Goal: Information Seeking & Learning: Learn about a topic

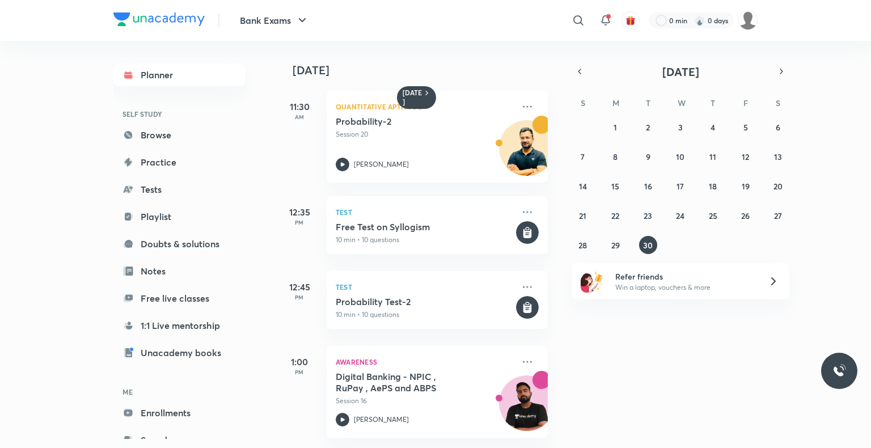
scroll to position [687, 0]
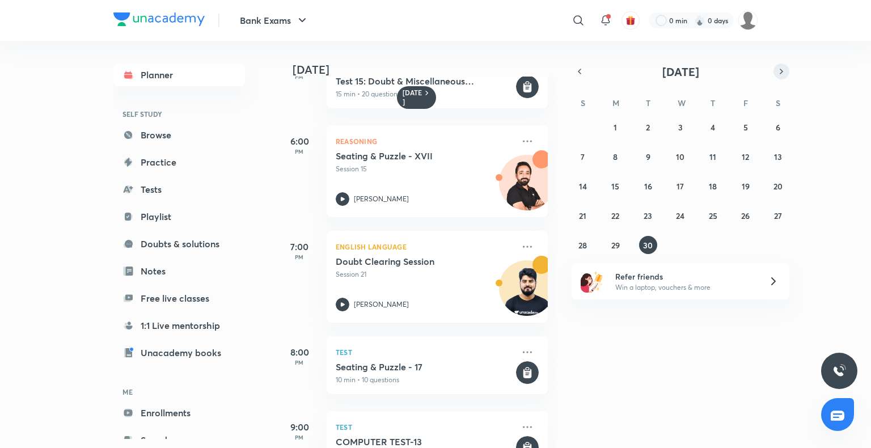
click at [780, 69] on icon "button" at bounding box center [781, 71] width 9 height 10
click at [681, 125] on abbr "1" at bounding box center [680, 127] width 3 height 11
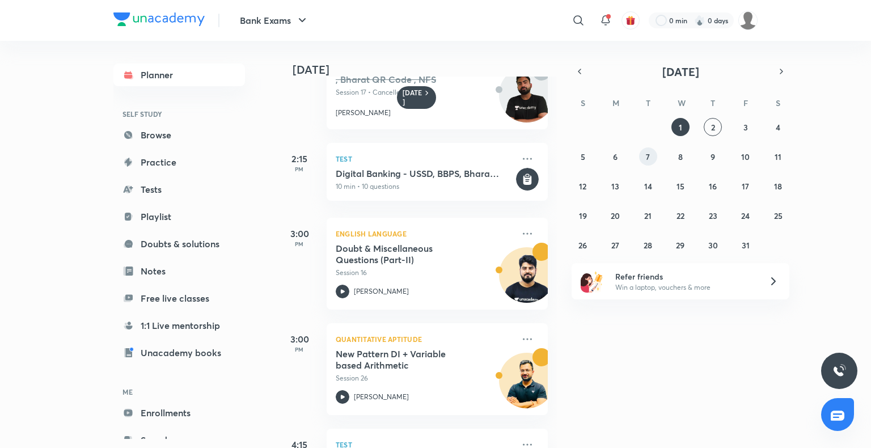
scroll to position [305, 0]
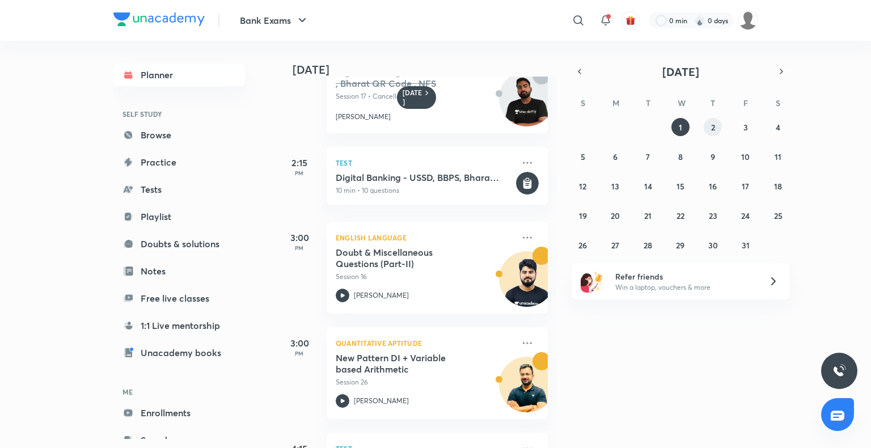
click at [709, 127] on button "2" at bounding box center [713, 127] width 18 height 18
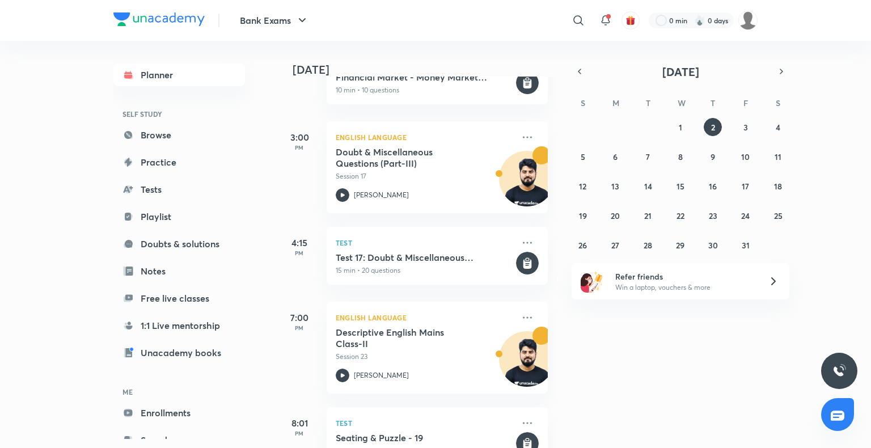
scroll to position [674, 0]
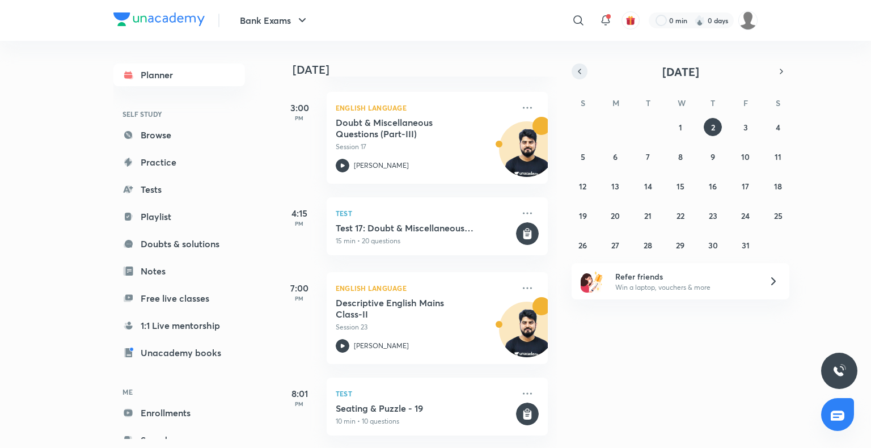
click at [578, 71] on icon "button" at bounding box center [579, 71] width 9 height 10
click at [649, 243] on abbr "30" at bounding box center [648, 245] width 10 height 11
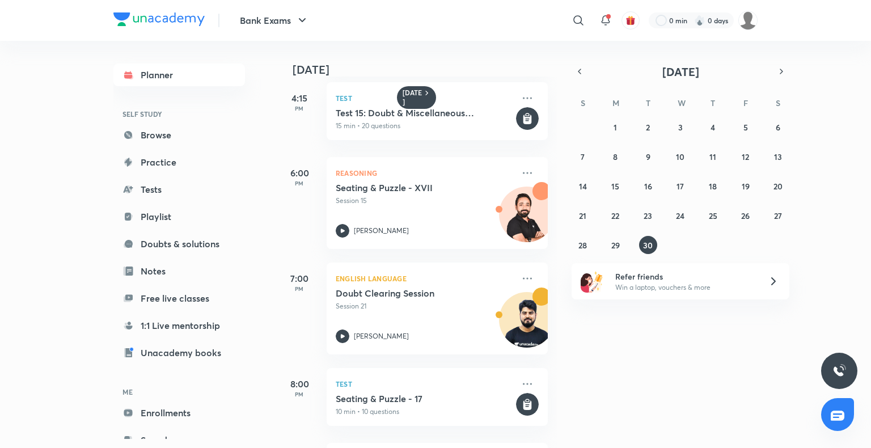
scroll to position [728, 0]
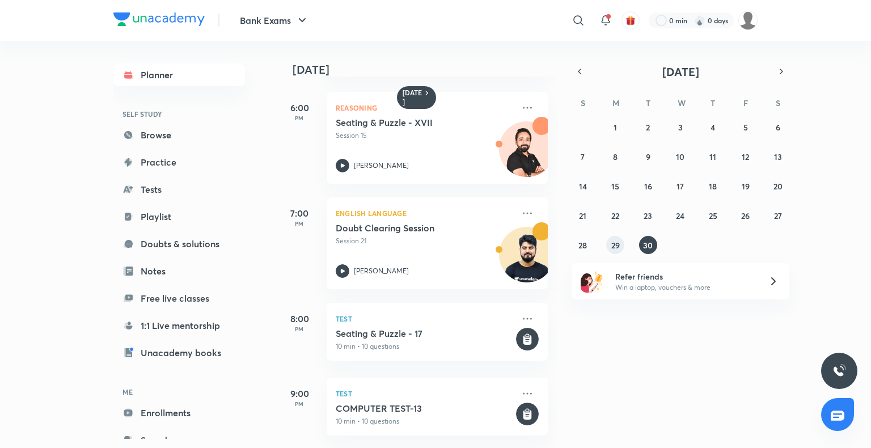
click at [614, 251] on button "29" at bounding box center [615, 245] width 18 height 18
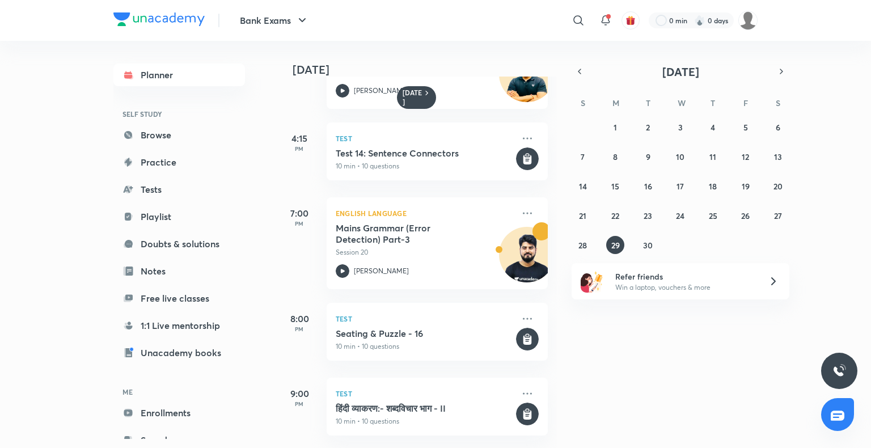
scroll to position [803, 0]
click at [587, 246] on abbr "28" at bounding box center [583, 245] width 9 height 11
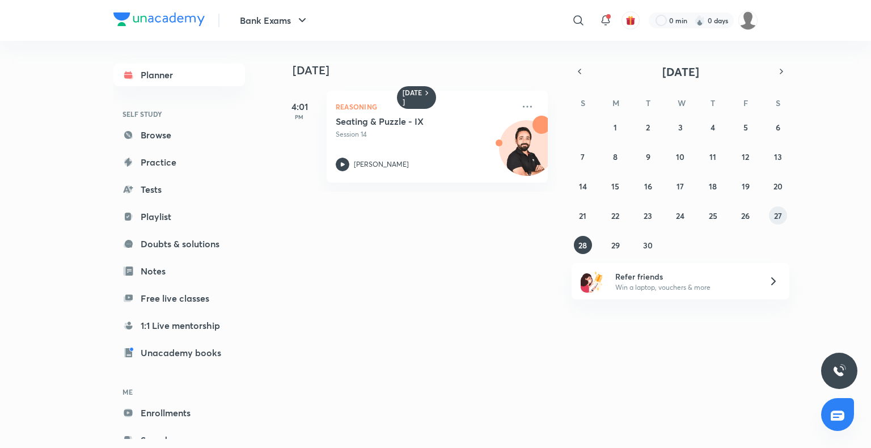
click at [773, 217] on button "27" at bounding box center [778, 215] width 18 height 18
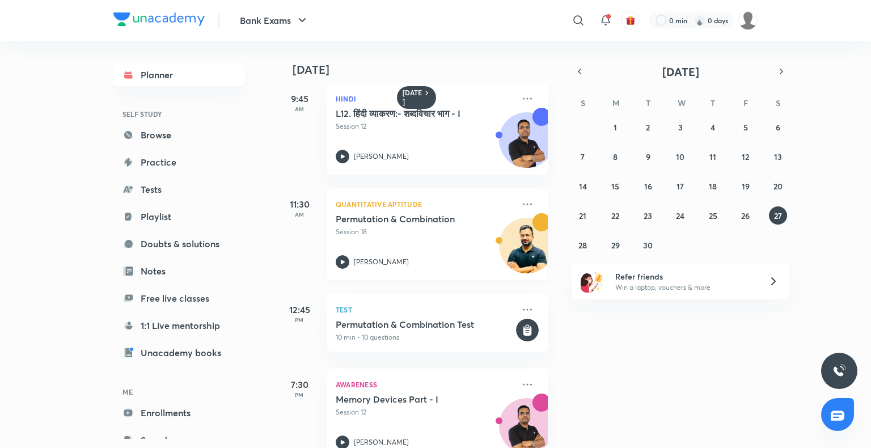
scroll to position [0, 0]
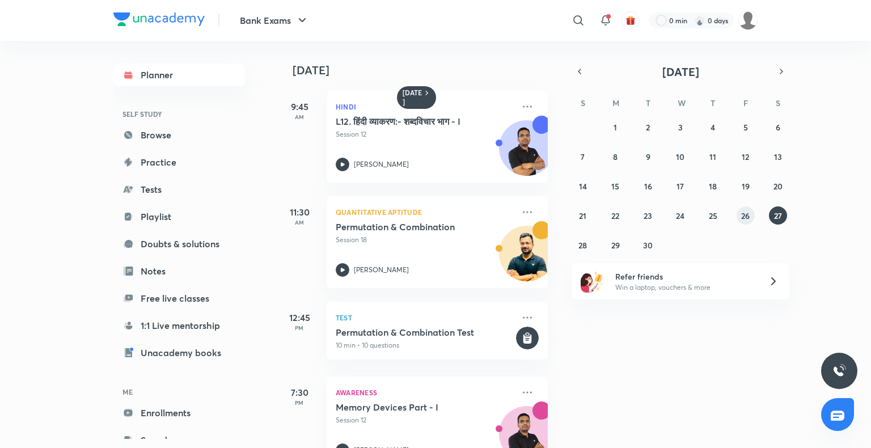
click at [748, 213] on abbr "26" at bounding box center [745, 215] width 9 height 11
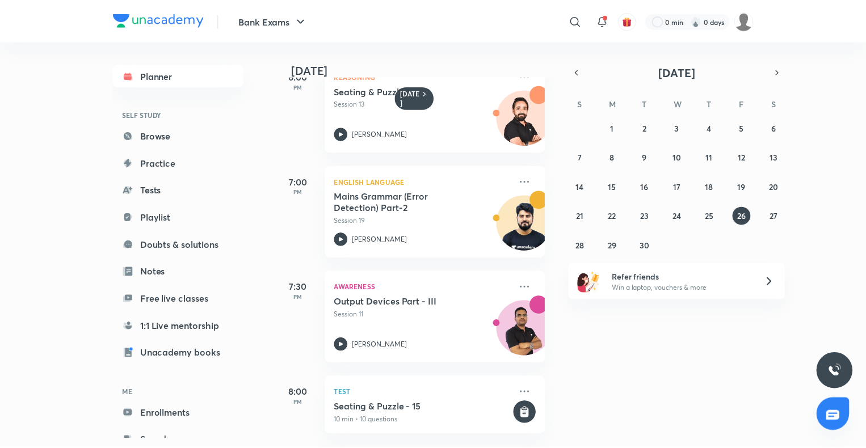
scroll to position [939, 0]
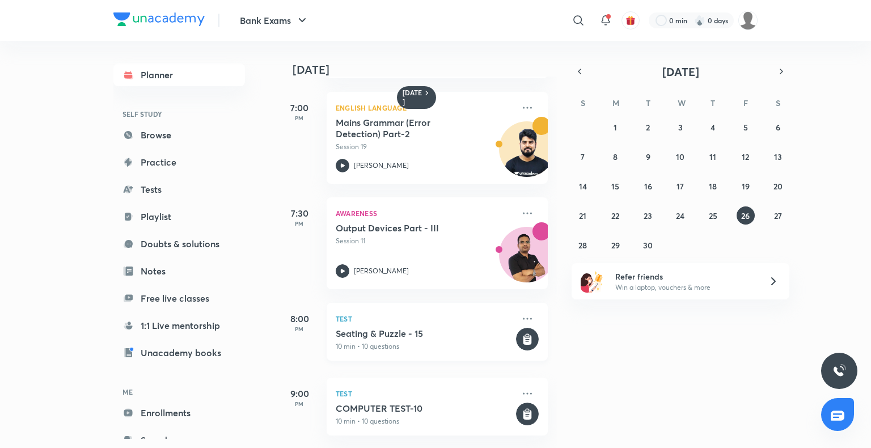
click at [397, 328] on h5 "Seating & Puzzle - 15" at bounding box center [425, 333] width 178 height 11
click at [524, 329] on rect at bounding box center [527, 339] width 23 height 23
click at [517, 329] on rect at bounding box center [527, 339] width 23 height 23
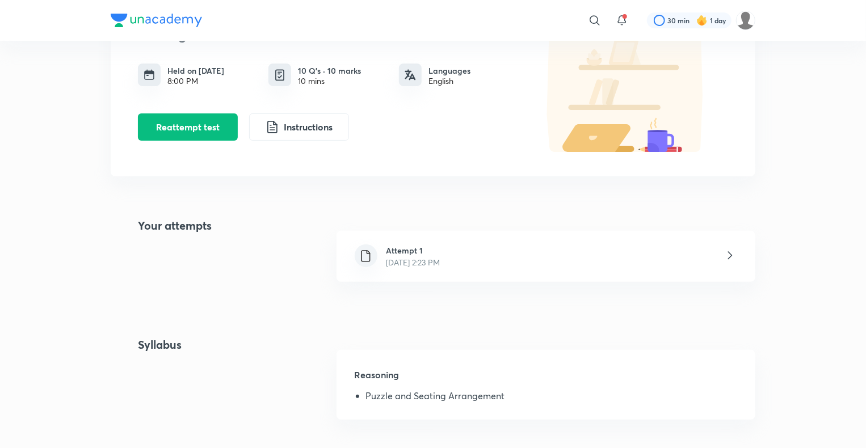
scroll to position [101, 0]
click at [449, 265] on div "Attempt 1 [DATE] 2:23 PM" at bounding box center [413, 255] width 72 height 24
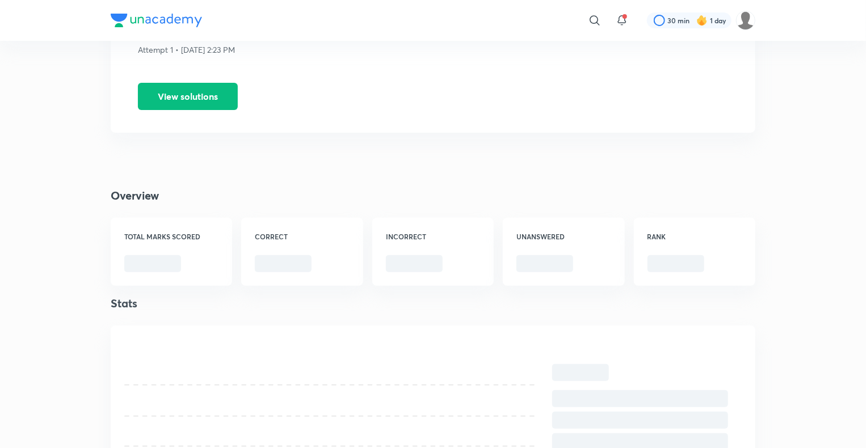
scroll to position [108, 0]
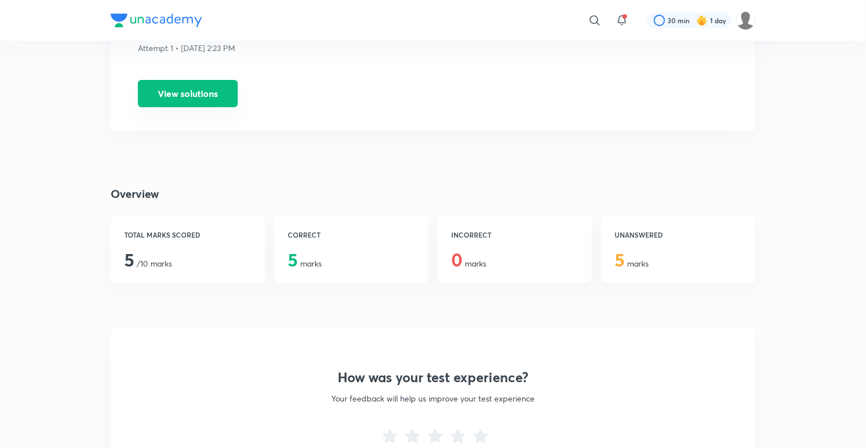
click at [200, 97] on button "View solutions" at bounding box center [188, 93] width 100 height 27
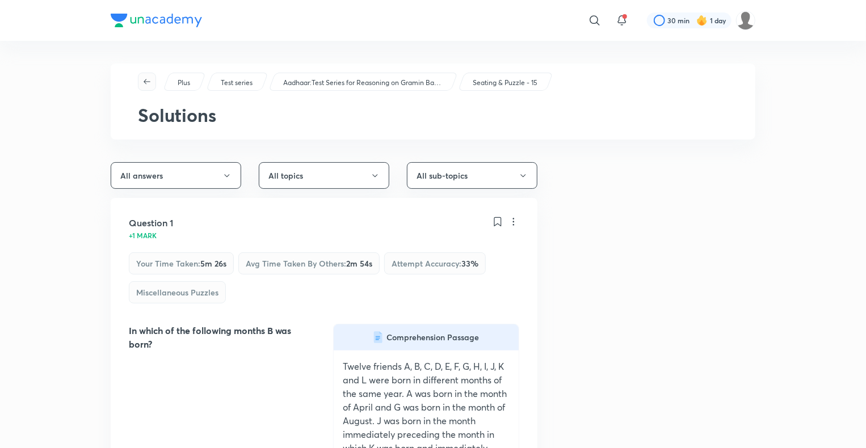
click at [150, 81] on icon "button" at bounding box center [146, 81] width 9 height 9
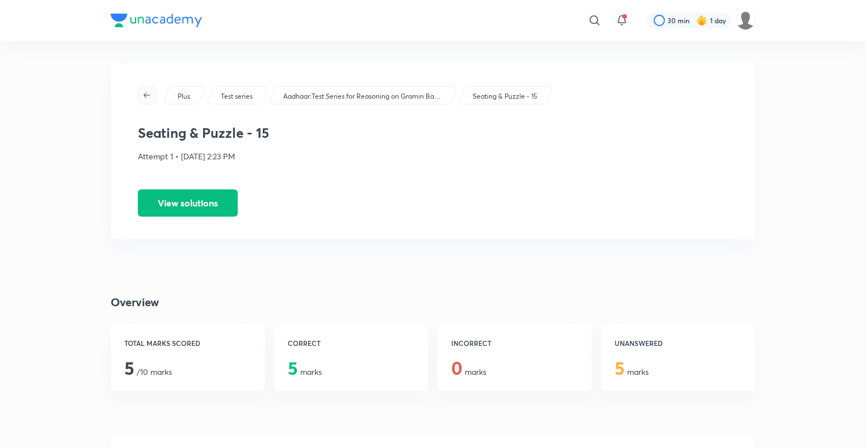
click at [150, 102] on button "button" at bounding box center [147, 95] width 18 height 18
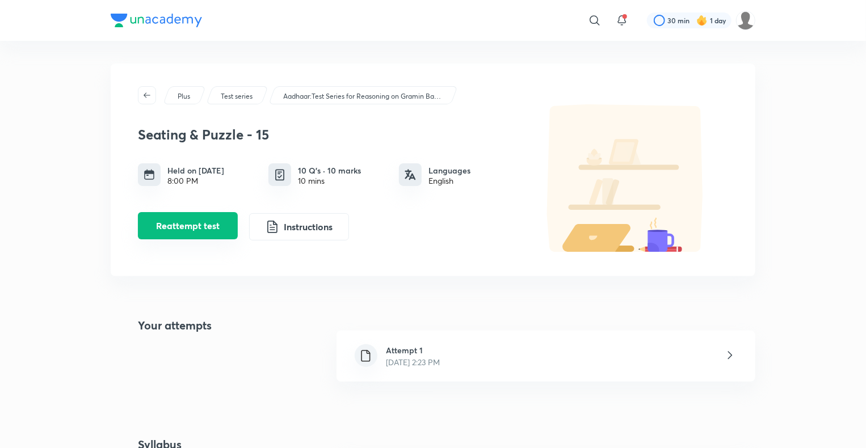
click at [199, 223] on button "Reattempt test" at bounding box center [188, 225] width 100 height 27
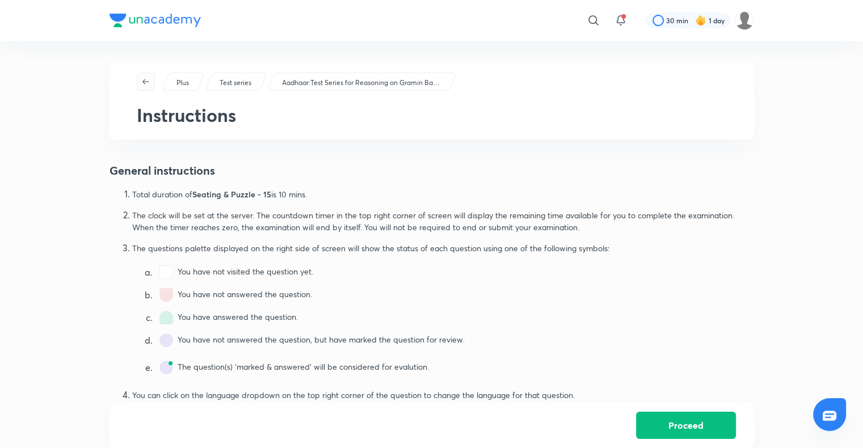
click at [143, 85] on icon "button" at bounding box center [145, 81] width 9 height 9
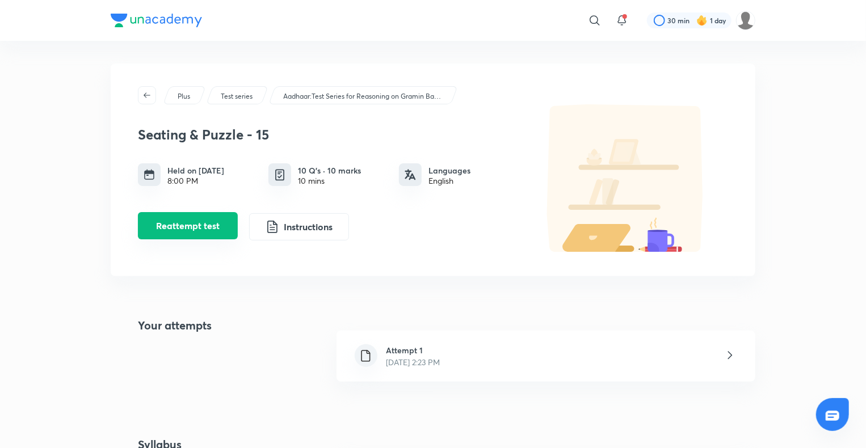
click at [172, 226] on button "Reattempt test" at bounding box center [188, 225] width 100 height 27
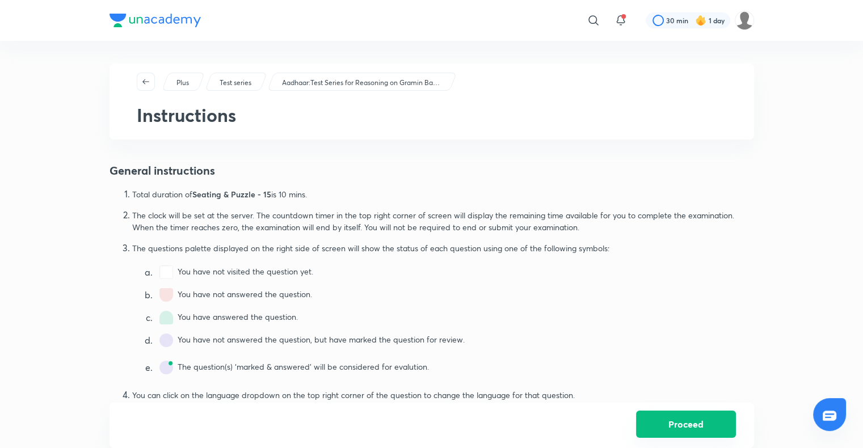
click at [700, 423] on button "Proceed" at bounding box center [686, 424] width 100 height 27
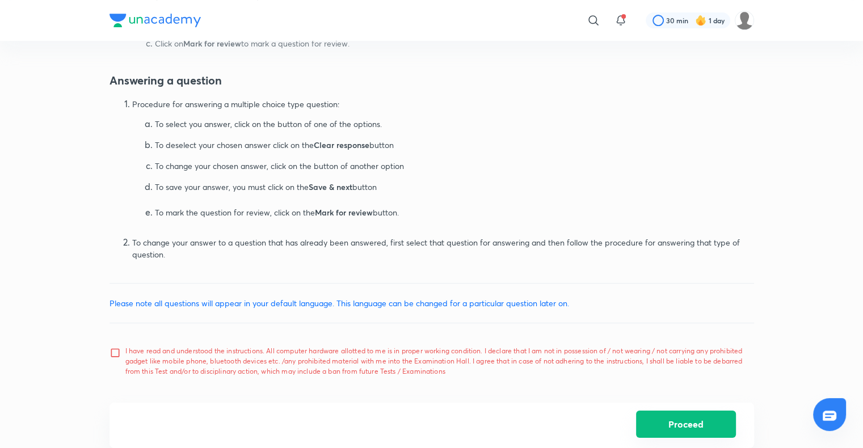
scroll to position [505, 0]
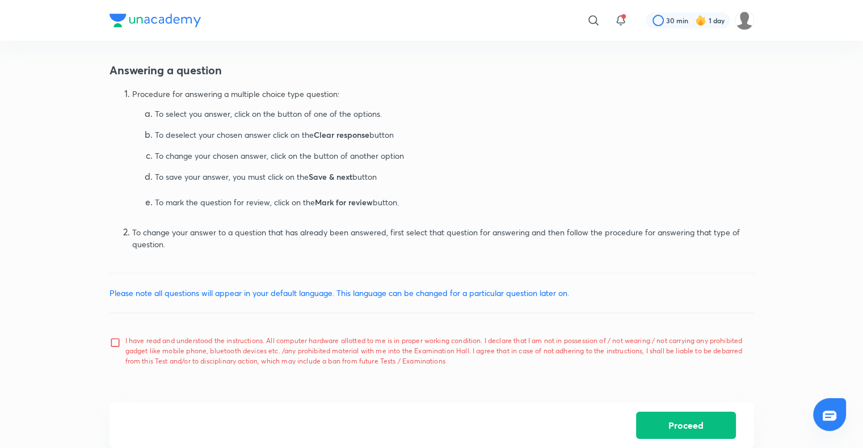
click at [114, 339] on input "I have read and understood the instructions. All computer hardware allotted to …" at bounding box center [117, 351] width 16 height 28
checkbox input "true"
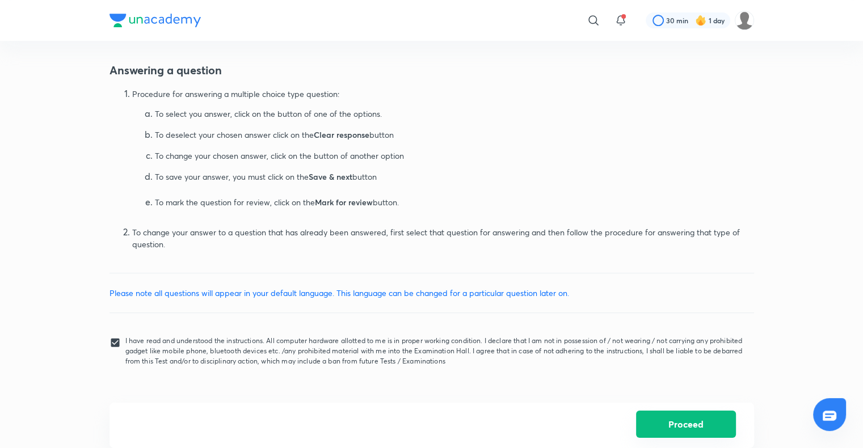
click at [672, 421] on button "Proceed" at bounding box center [686, 424] width 100 height 27
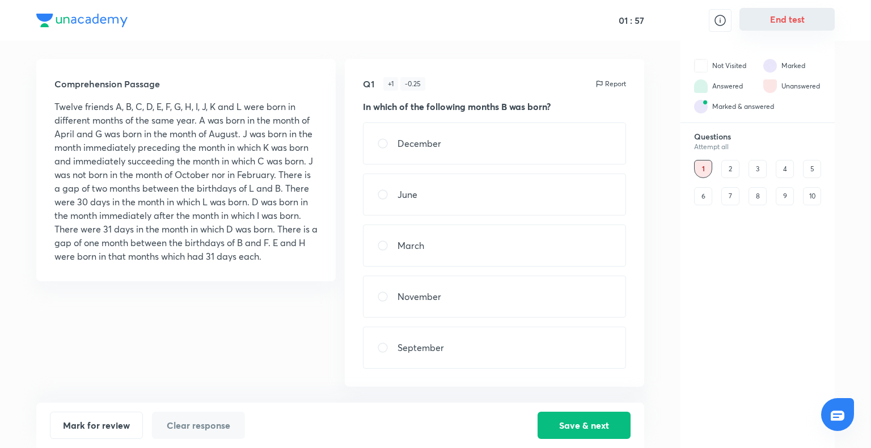
click at [761, 26] on button "End test" at bounding box center [787, 19] width 95 height 23
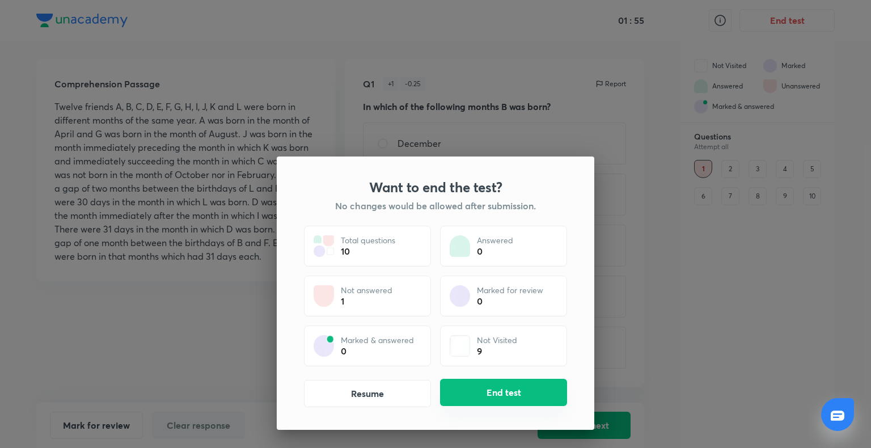
click at [490, 389] on button "End test" at bounding box center [503, 392] width 127 height 27
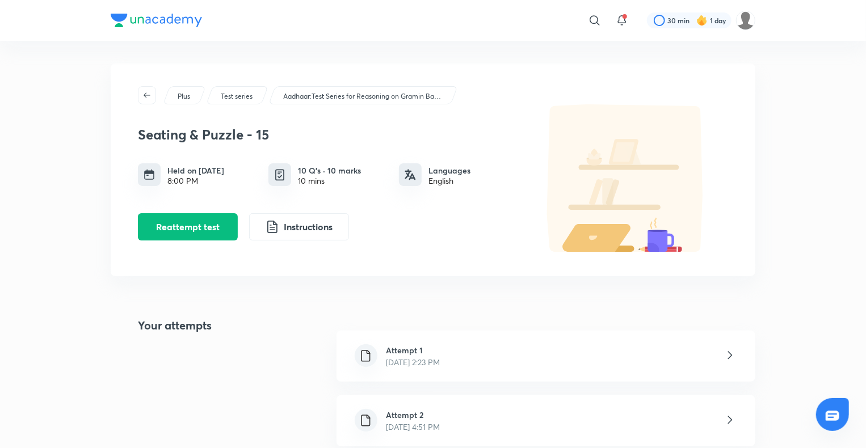
click at [468, 412] on div "Attempt 2 [DATE] 4:51 PM" at bounding box center [545, 420] width 419 height 51
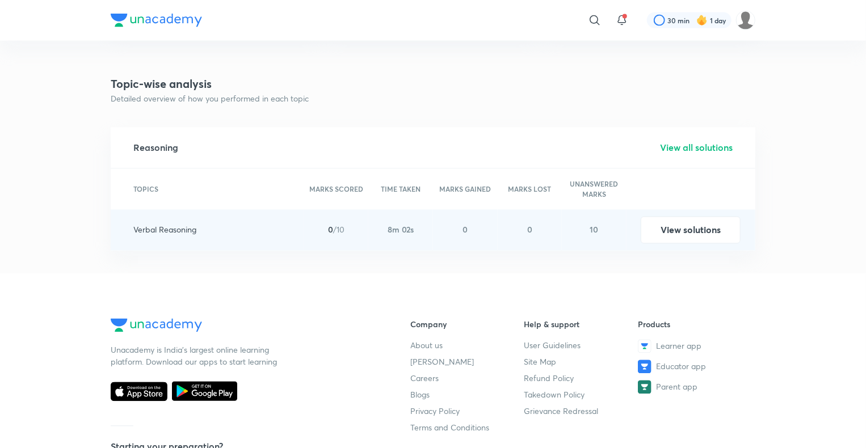
scroll to position [1022, 0]
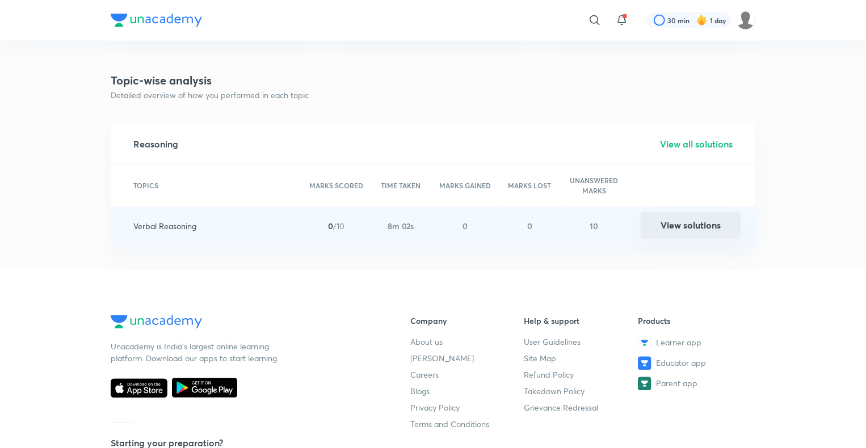
click at [683, 231] on button "View solutions" at bounding box center [690, 225] width 100 height 27
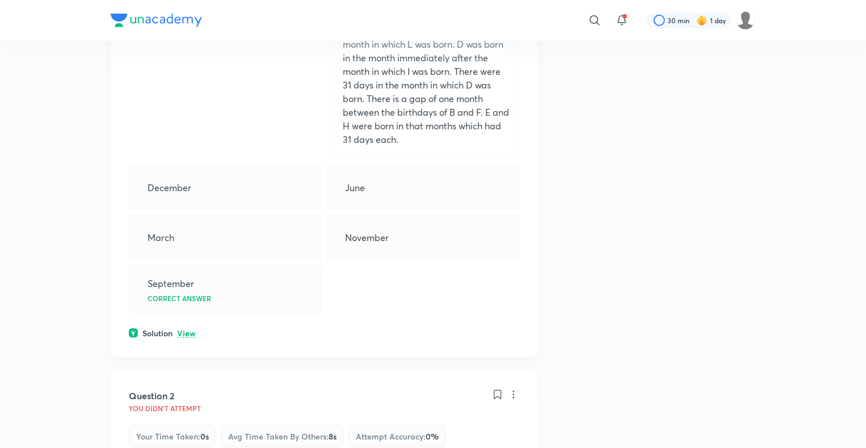
scroll to position [490, 0]
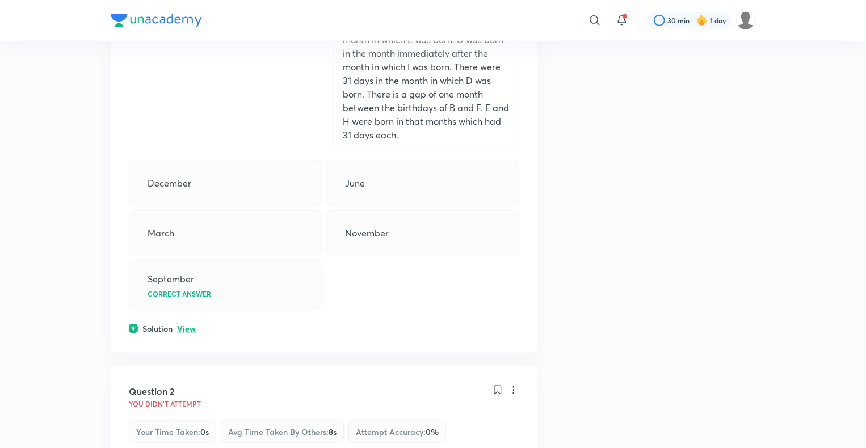
click at [183, 330] on p "View" at bounding box center [186, 329] width 19 height 9
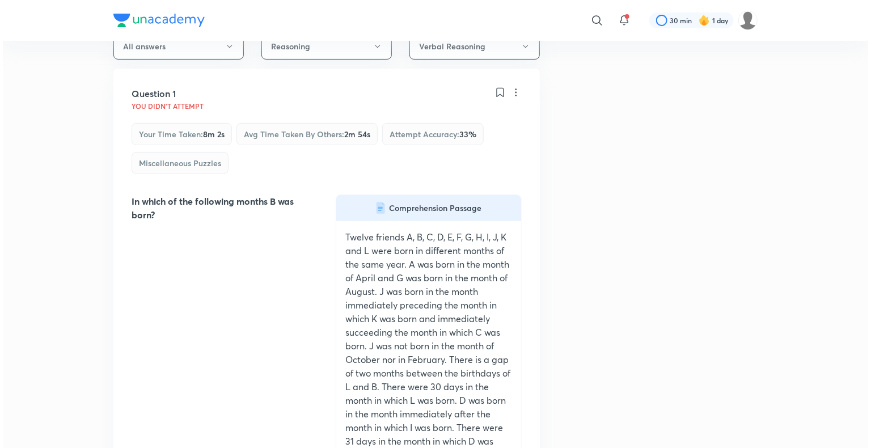
scroll to position [0, 0]
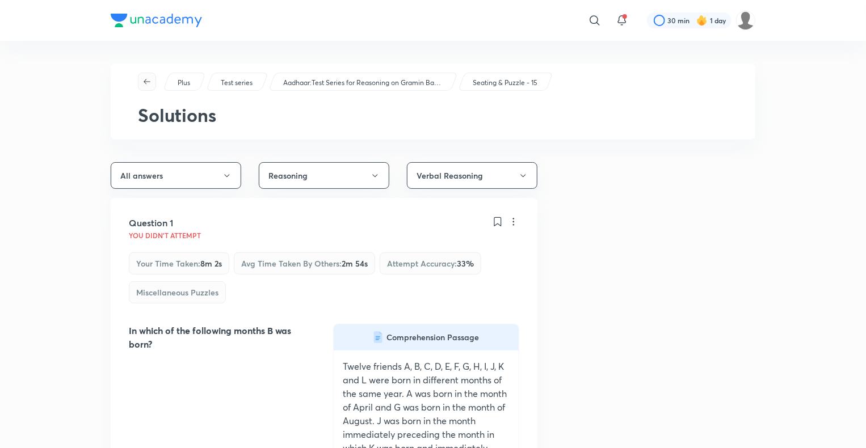
click at [149, 82] on icon "button" at bounding box center [146, 81] width 9 height 9
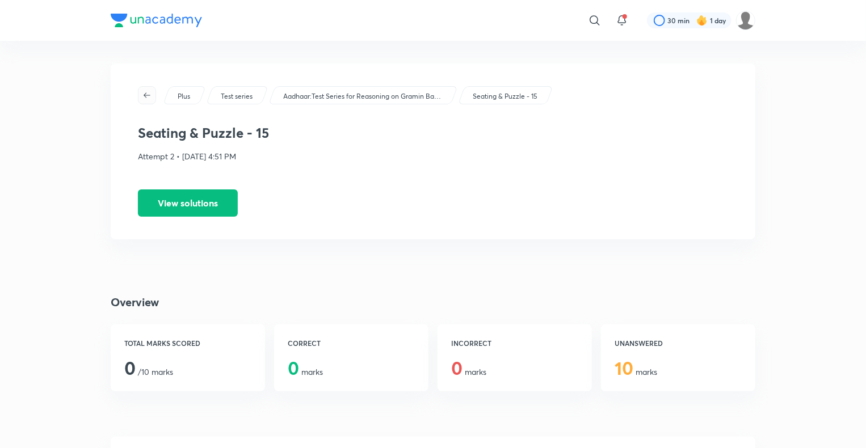
click at [149, 96] on icon "button" at bounding box center [146, 95] width 9 height 9
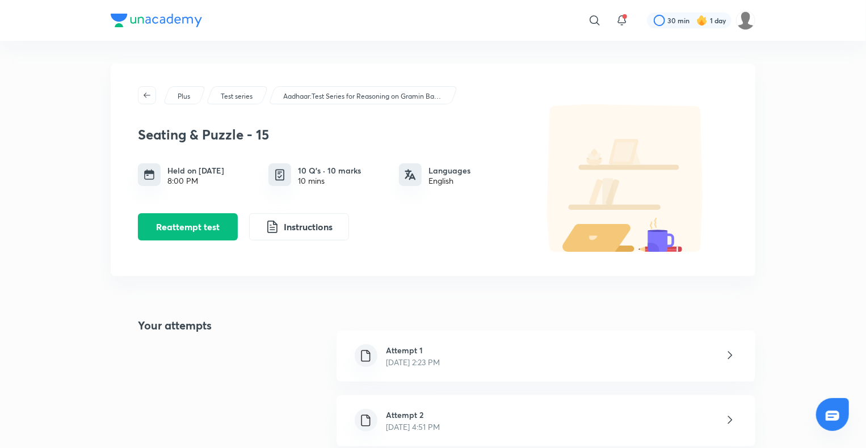
click at [149, 96] on icon "button" at bounding box center [146, 95] width 9 height 9
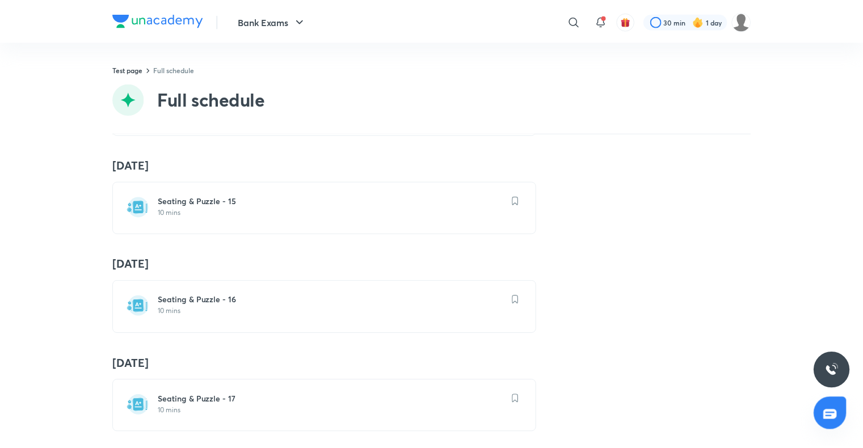
scroll to position [1486, 0]
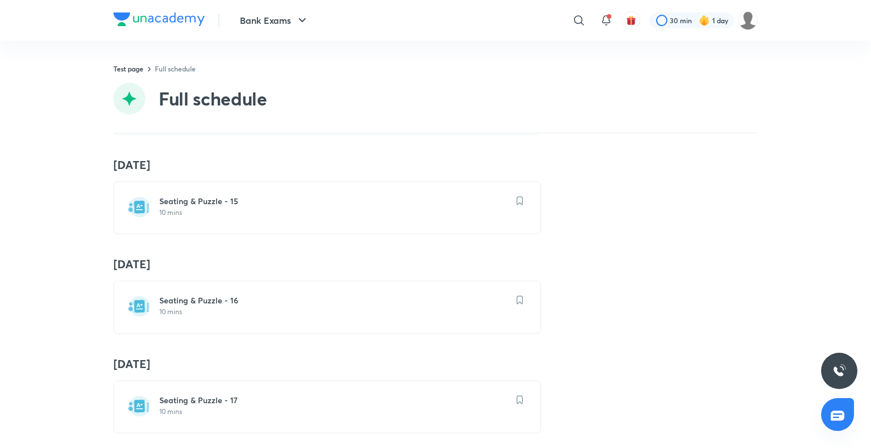
click at [183, 300] on h6 "Seating & Puzzle - 16" at bounding box center [333, 300] width 349 height 11
click at [167, 301] on div "Seating & Puzzle - 16 10 mins" at bounding box center [333, 306] width 349 height 22
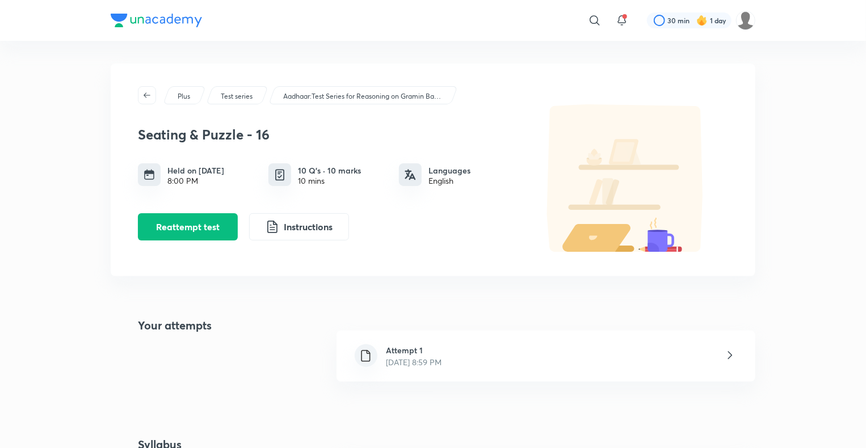
click at [514, 359] on div "Attempt 1 [DATE] 8:59 PM" at bounding box center [545, 356] width 419 height 51
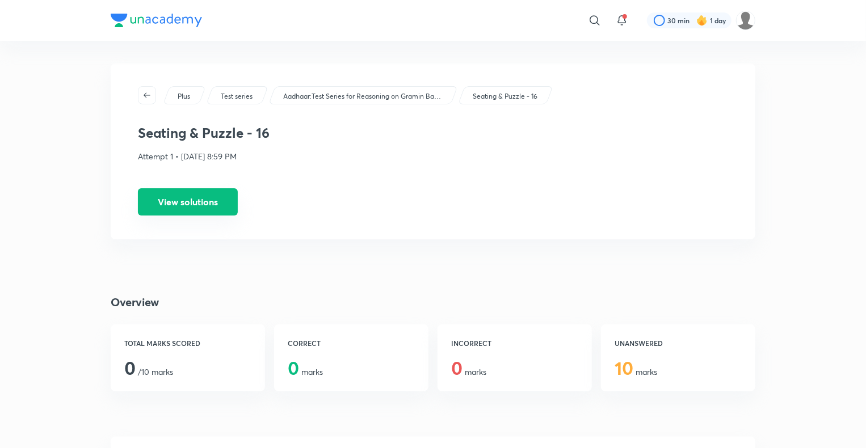
click at [222, 204] on button "View solutions" at bounding box center [188, 201] width 100 height 27
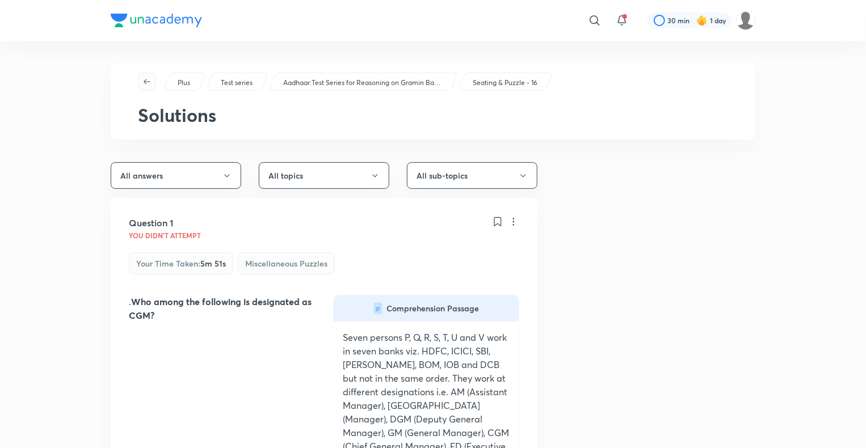
click at [144, 78] on icon "button" at bounding box center [146, 81] width 9 height 9
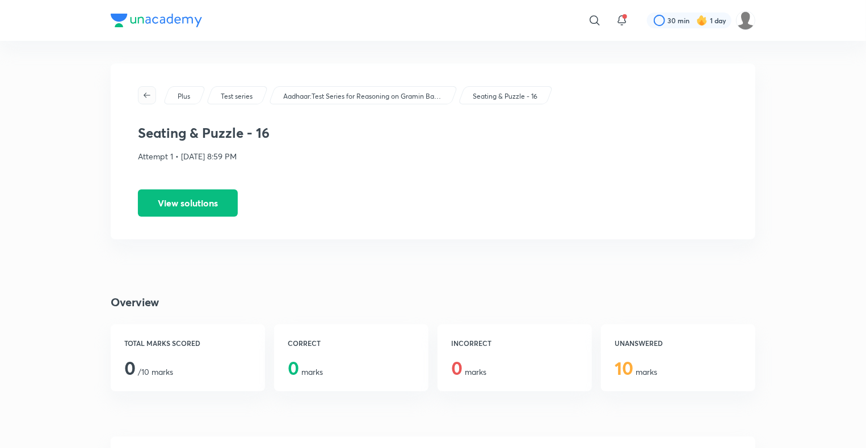
click at [147, 96] on icon "button" at bounding box center [146, 95] width 9 height 9
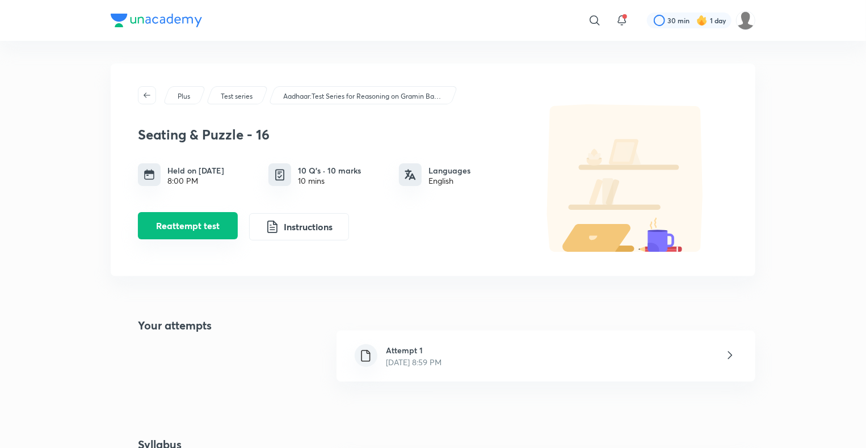
click at [206, 215] on button "Reattempt test" at bounding box center [188, 225] width 100 height 27
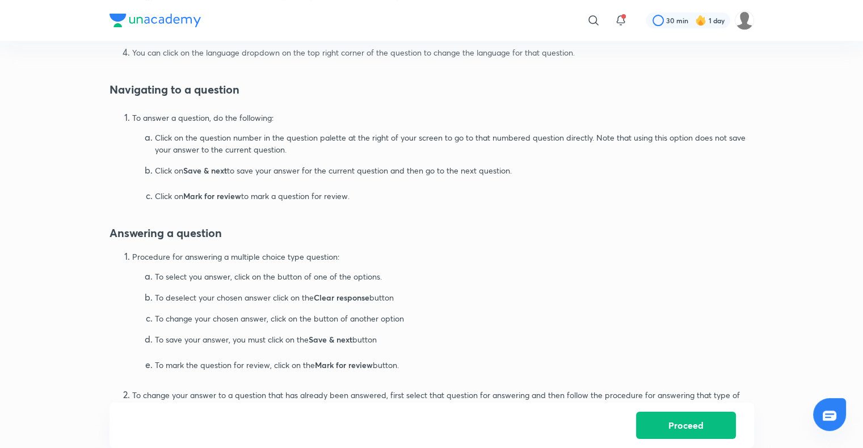
scroll to position [505, 0]
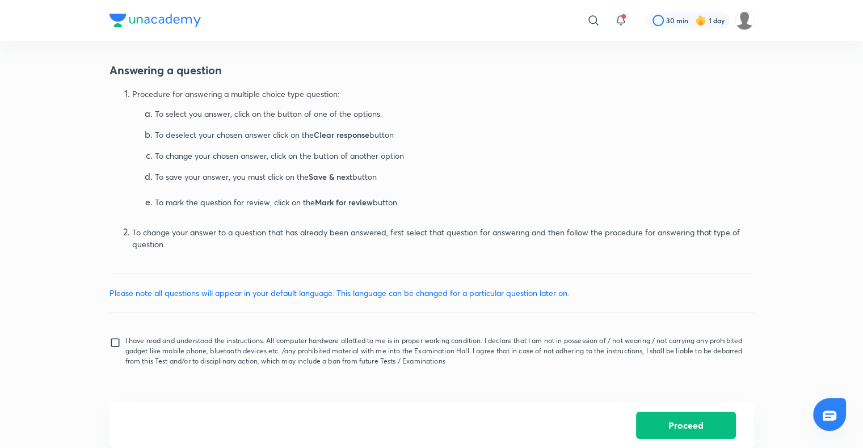
click at [117, 341] on input "I have read and understood the instructions. All computer hardware allotted to …" at bounding box center [117, 351] width 16 height 28
checkbox input "true"
click at [683, 428] on button "Proceed" at bounding box center [686, 424] width 100 height 27
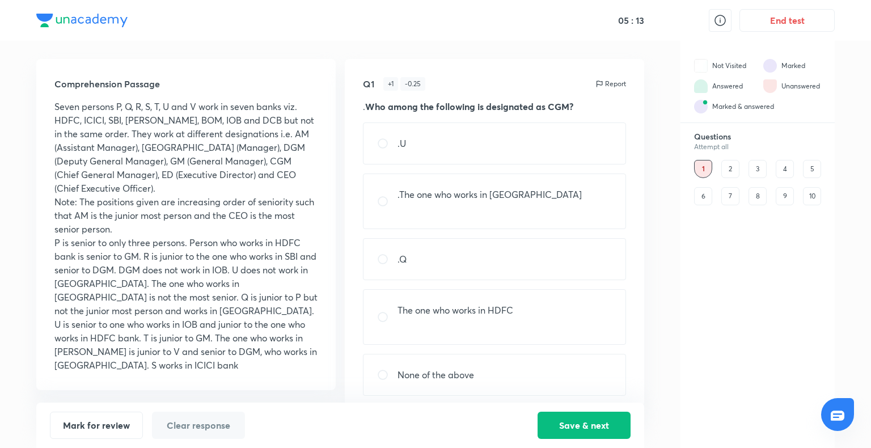
click at [521, 314] on div "The one who works in HDFC" at bounding box center [494, 317] width 263 height 56
radio input "true"
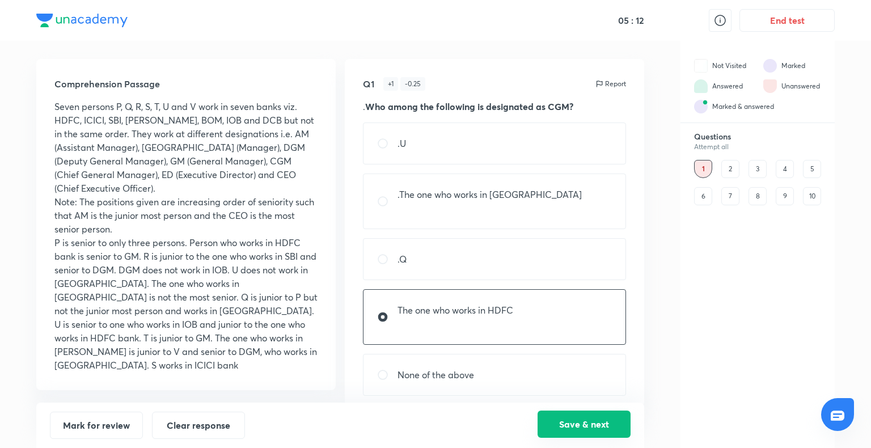
click at [575, 426] on button "Save & next" at bounding box center [584, 424] width 93 height 27
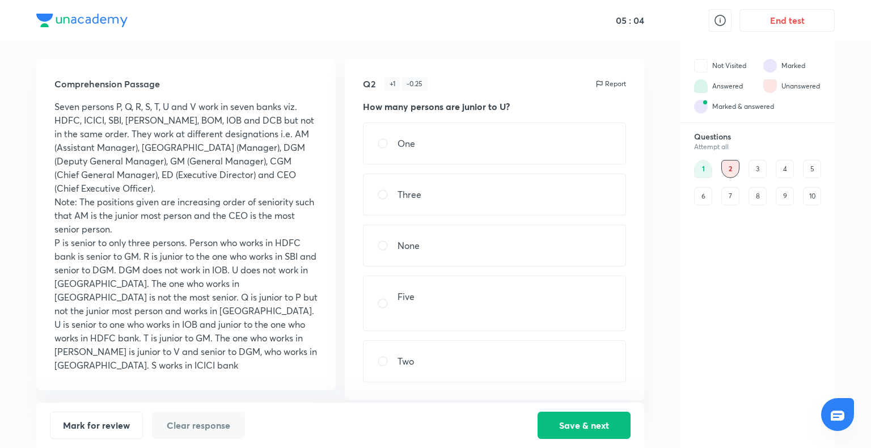
click at [433, 372] on div "Two" at bounding box center [494, 361] width 263 height 42
radio input "true"
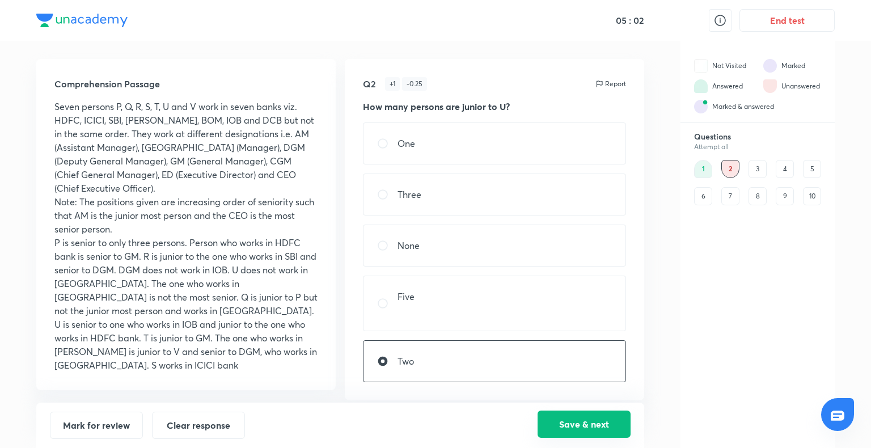
click at [564, 425] on button "Save & next" at bounding box center [584, 424] width 93 height 27
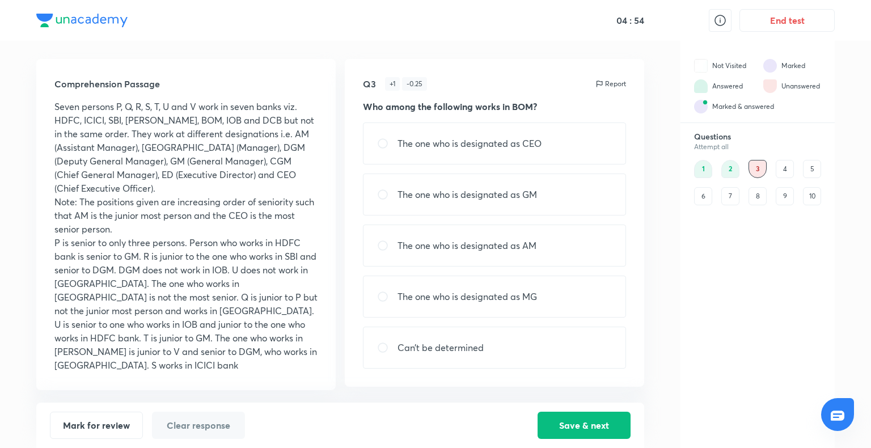
drag, startPoint x: 572, startPoint y: 248, endPoint x: 526, endPoint y: 252, distance: 45.5
click at [526, 252] on div "The one who is designated as AM" at bounding box center [494, 246] width 263 height 42
radio input "true"
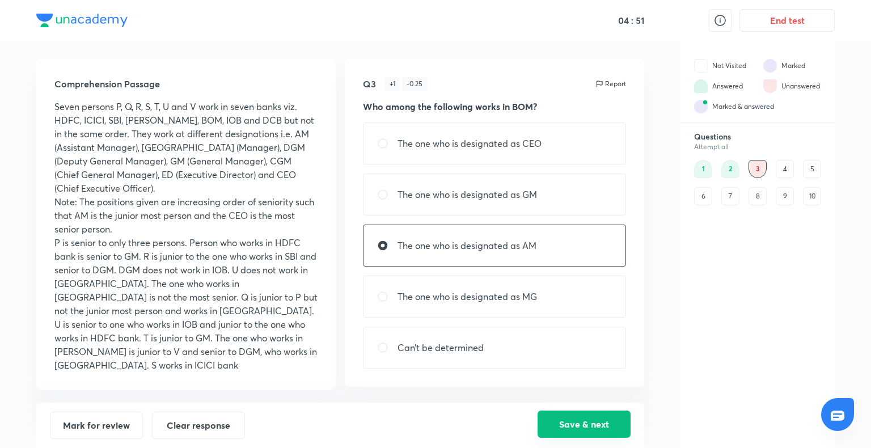
click at [583, 423] on button "Save & next" at bounding box center [584, 424] width 93 height 27
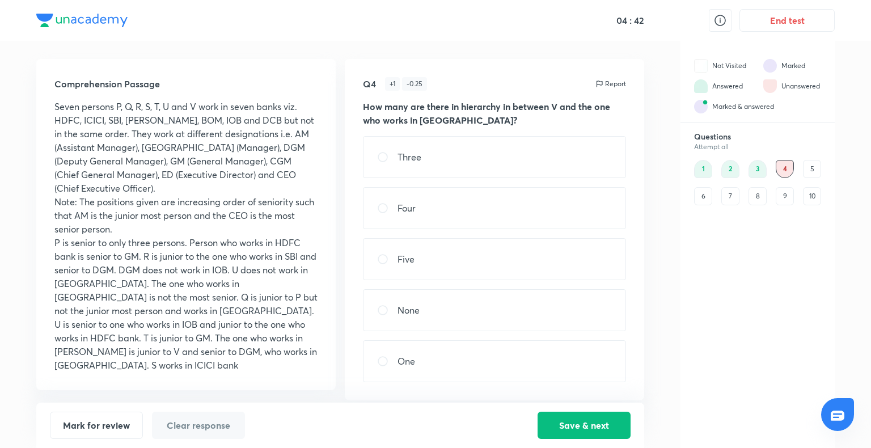
click at [460, 203] on div "Four" at bounding box center [494, 208] width 263 height 42
radio input "true"
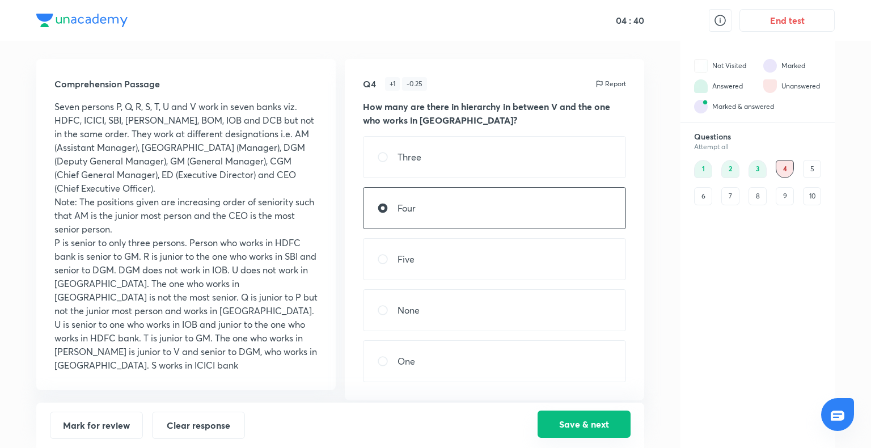
click at [581, 430] on button "Save & next" at bounding box center [584, 424] width 93 height 27
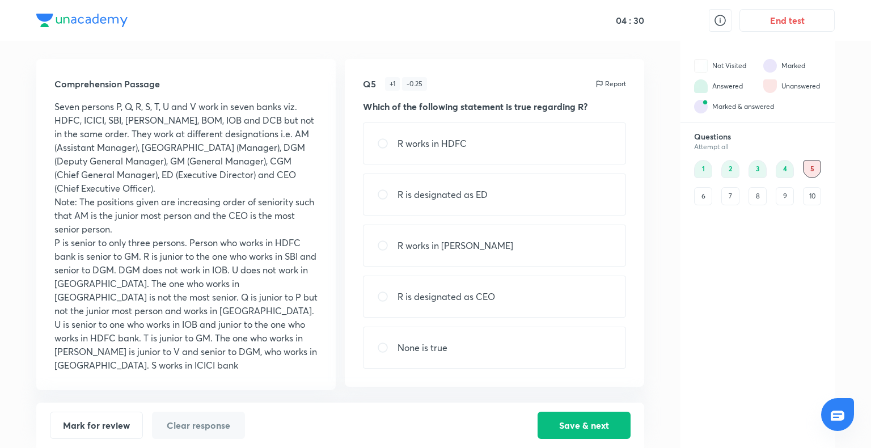
click at [522, 144] on div "R works in HDFC" at bounding box center [494, 144] width 263 height 42
radio input "true"
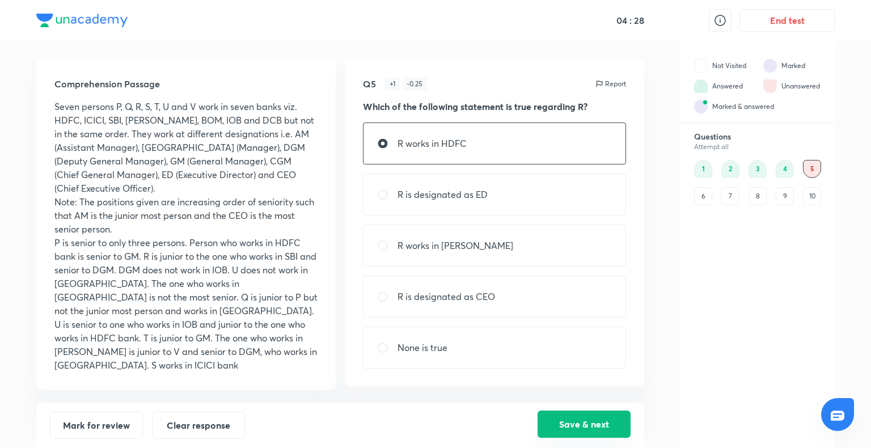
click at [583, 423] on button "Save & next" at bounding box center [584, 424] width 93 height 27
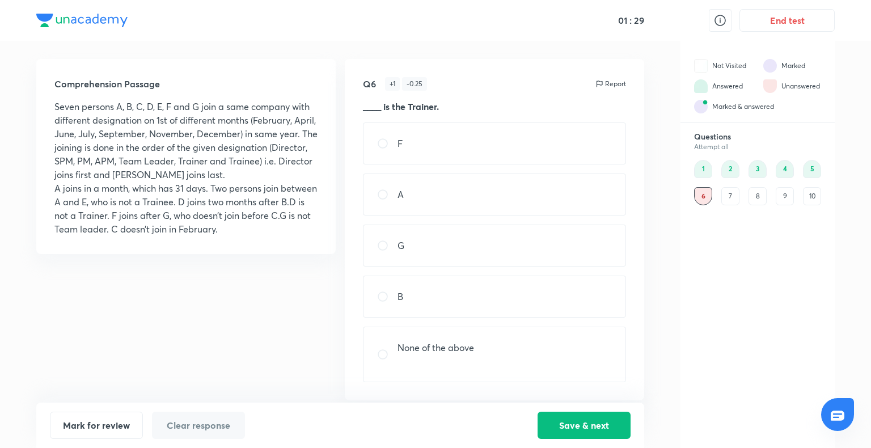
click at [395, 240] on input "radio" at bounding box center [387, 245] width 20 height 11
radio input "true"
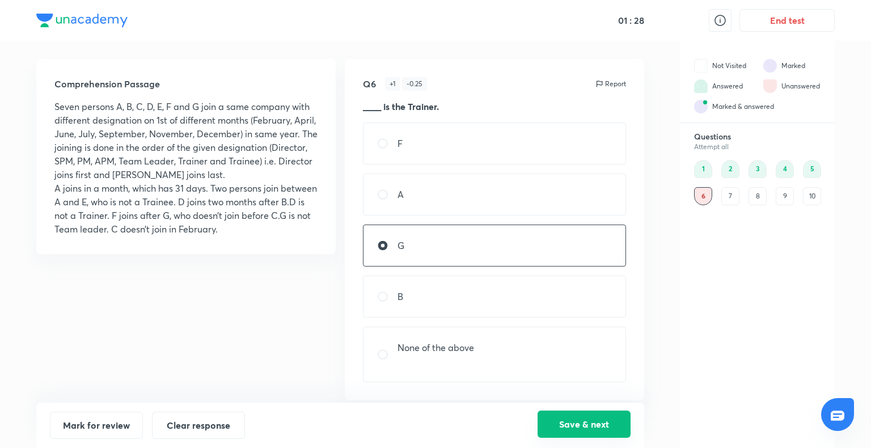
click at [589, 422] on button "Save & next" at bounding box center [584, 424] width 93 height 27
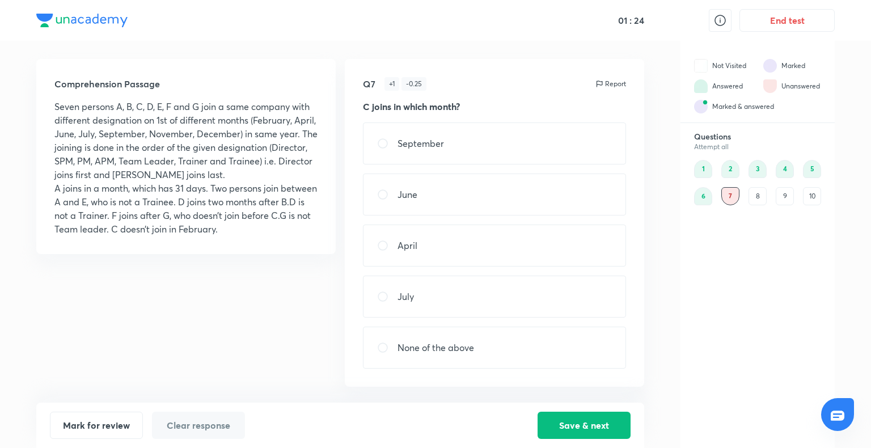
click at [552, 133] on div "September" at bounding box center [494, 144] width 263 height 42
radio input "true"
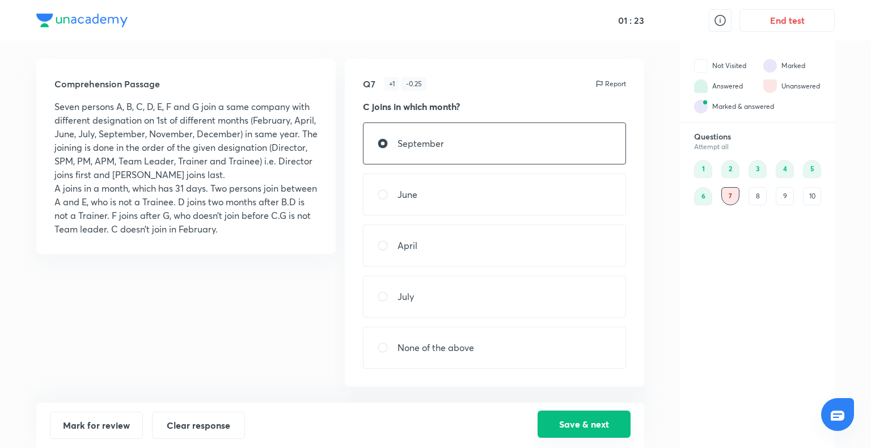
click at [589, 426] on button "Save & next" at bounding box center [584, 424] width 93 height 27
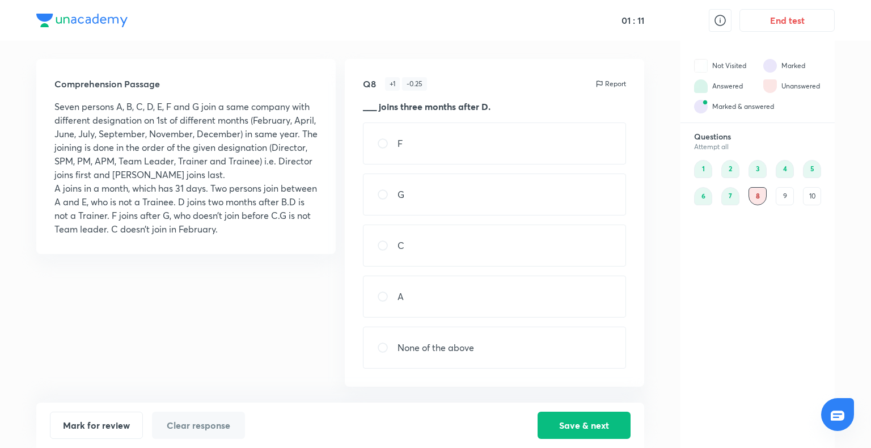
click at [558, 235] on div "C" at bounding box center [494, 246] width 263 height 42
radio input "true"
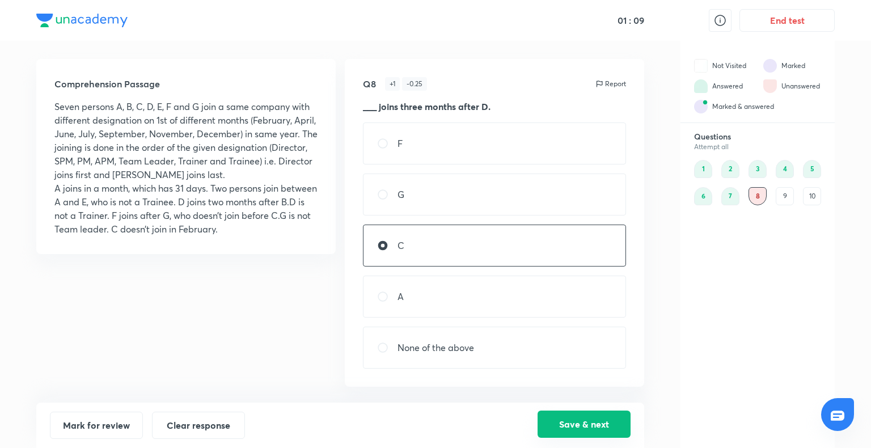
click at [577, 425] on button "Save & next" at bounding box center [584, 424] width 93 height 27
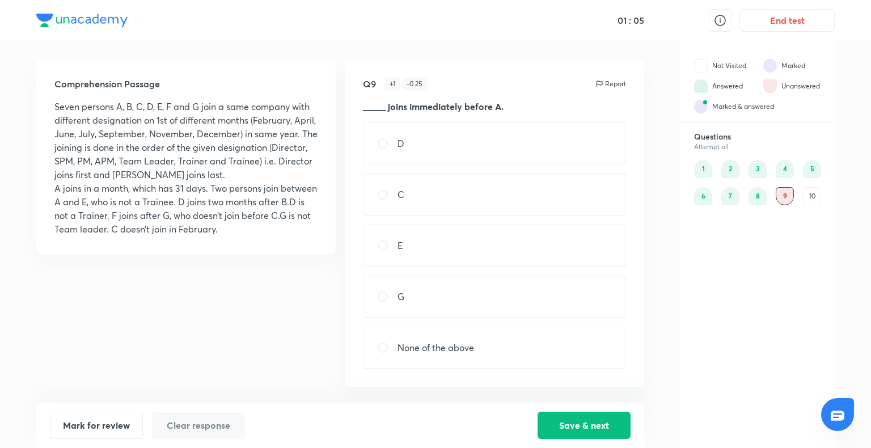
click at [522, 133] on div "D" at bounding box center [494, 144] width 263 height 42
radio input "true"
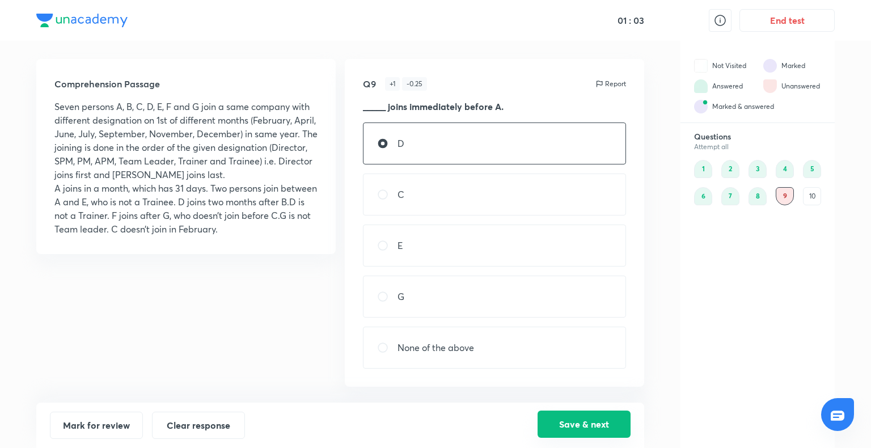
click at [577, 429] on button "Save & next" at bounding box center [584, 424] width 93 height 27
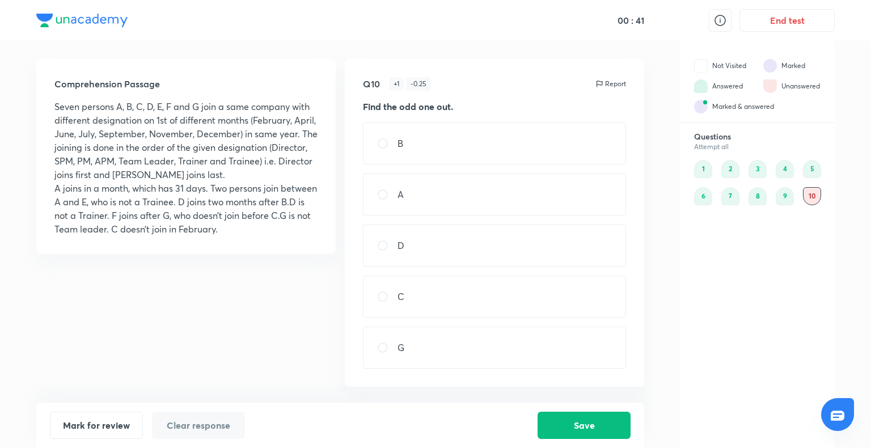
click at [520, 182] on div "A" at bounding box center [494, 195] width 263 height 42
radio input "true"
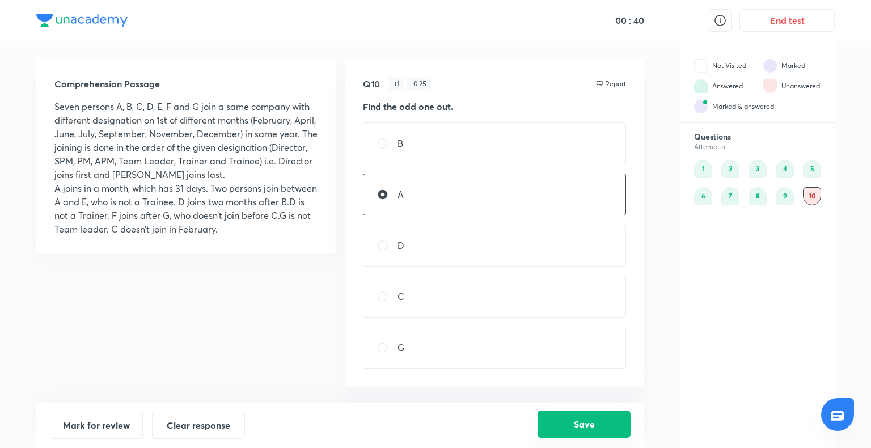
click at [567, 416] on button "Save" at bounding box center [584, 424] width 93 height 27
click at [584, 425] on button "Save" at bounding box center [584, 424] width 93 height 27
click at [808, 14] on button "End test" at bounding box center [787, 19] width 95 height 23
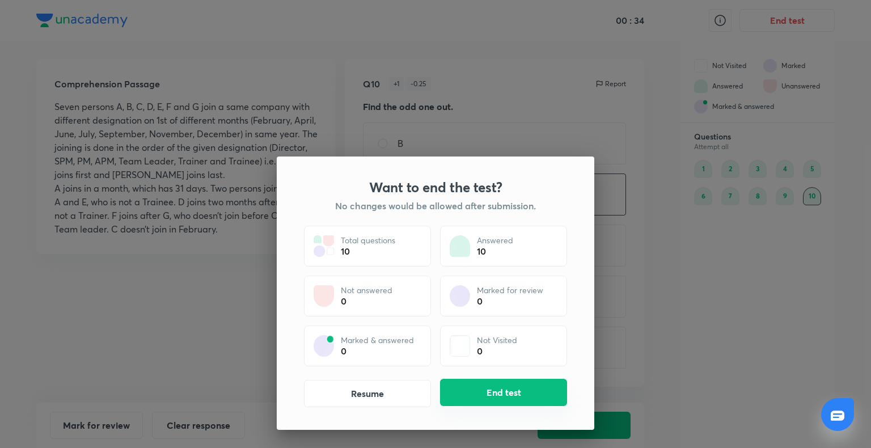
click at [508, 383] on button "End test" at bounding box center [503, 392] width 127 height 27
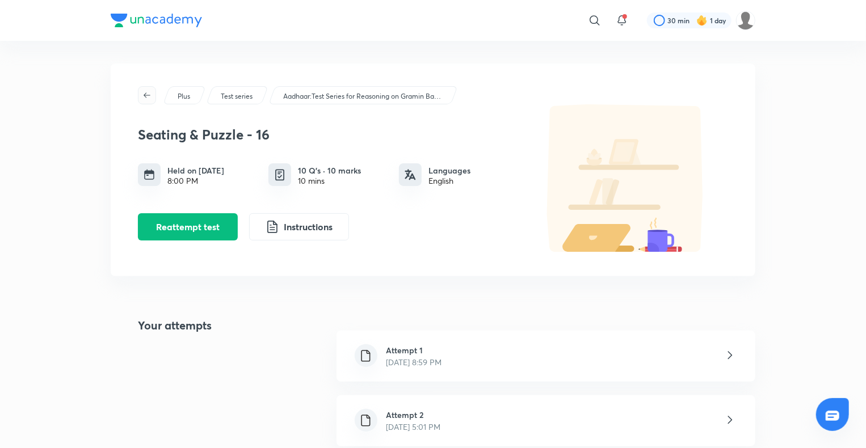
click at [152, 96] on span "button" at bounding box center [146, 95] width 17 height 9
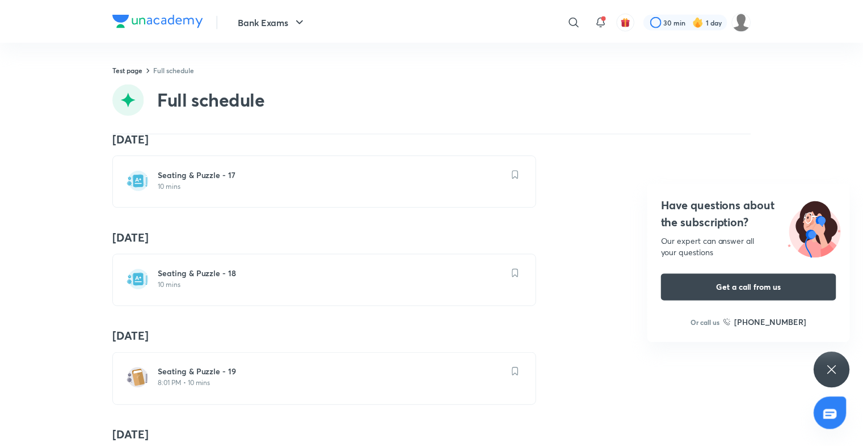
scroll to position [1713, 0]
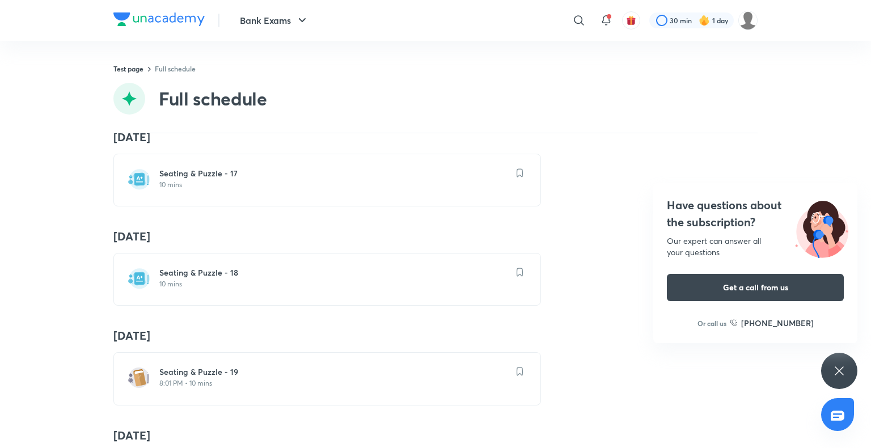
click at [192, 170] on h6 "Seating & Puzzle - 17" at bounding box center [333, 173] width 349 height 11
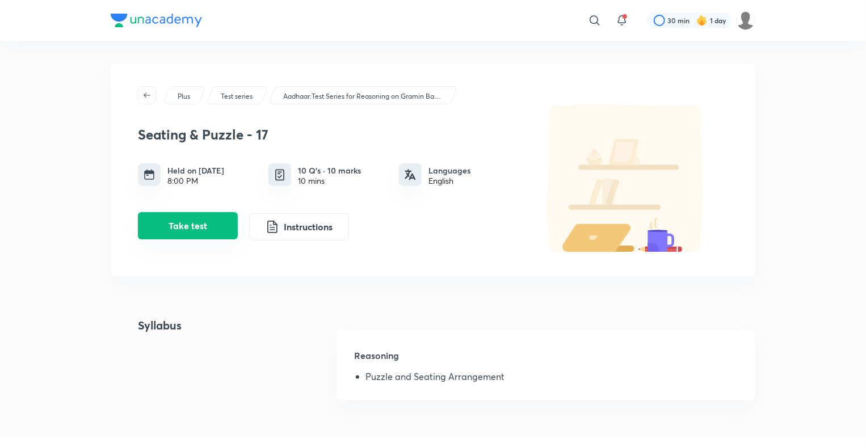
click at [194, 228] on button "Take test" at bounding box center [188, 225] width 100 height 27
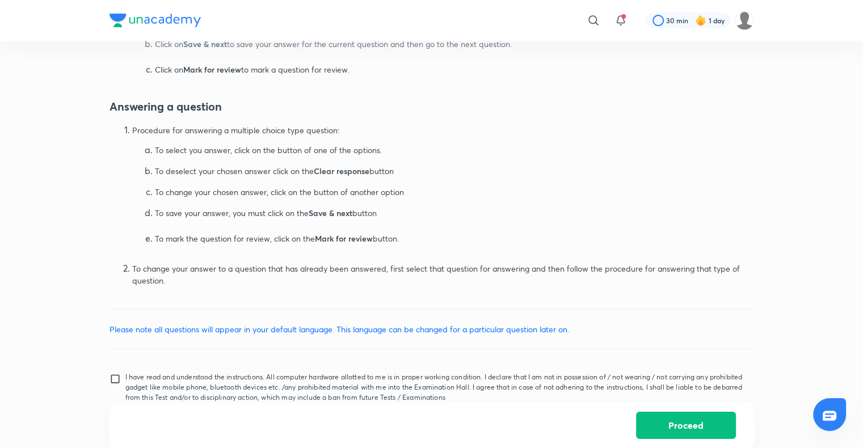
scroll to position [505, 0]
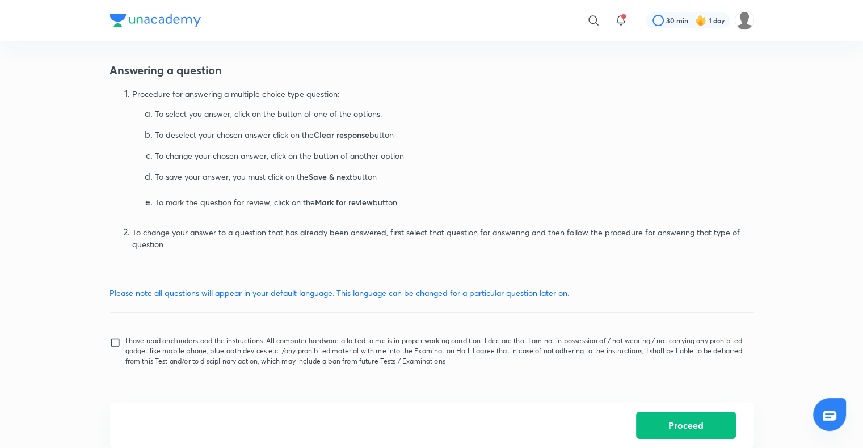
click at [117, 337] on input "I have read and understood the instructions. All computer hardware allotted to …" at bounding box center [117, 351] width 16 height 28
checkbox input "true"
click at [710, 418] on button "Proceed" at bounding box center [686, 424] width 100 height 27
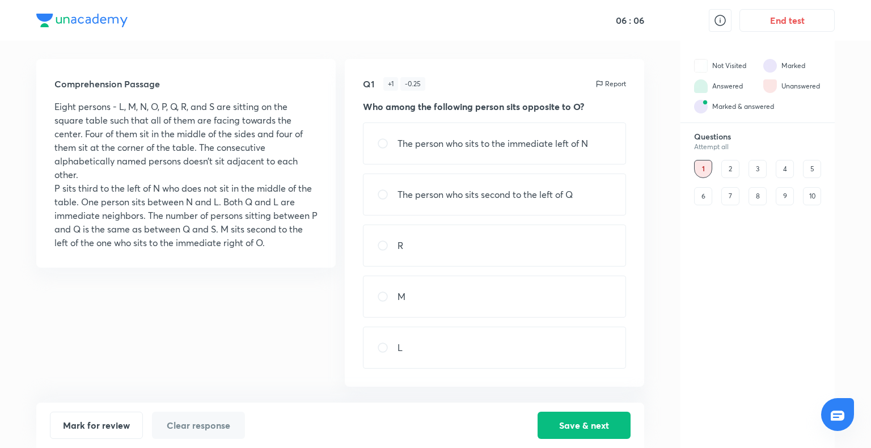
click at [552, 337] on div "L" at bounding box center [494, 348] width 263 height 42
radio input "true"
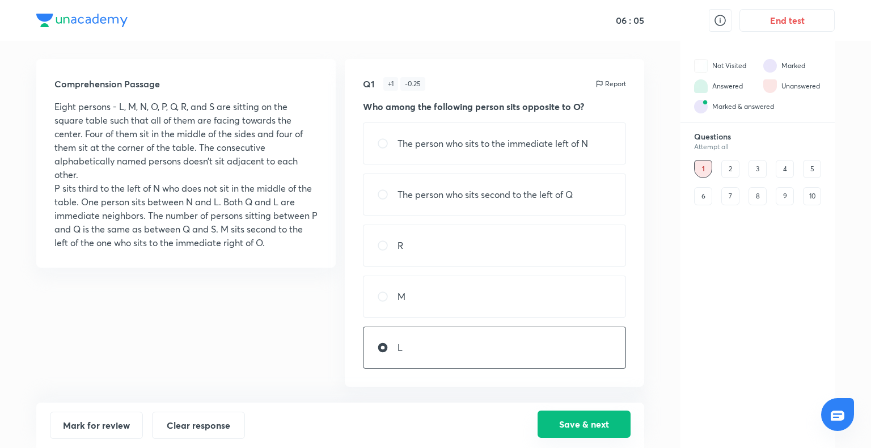
click at [568, 434] on button "Save & next" at bounding box center [584, 424] width 93 height 27
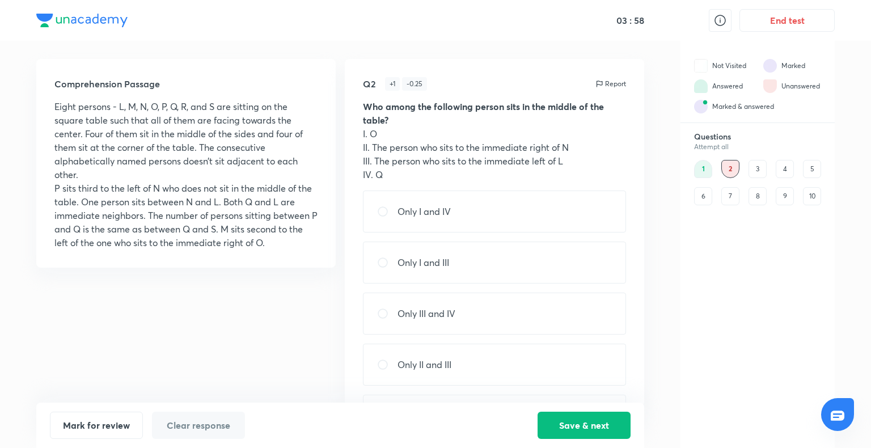
click at [701, 164] on div "1" at bounding box center [703, 169] width 18 height 18
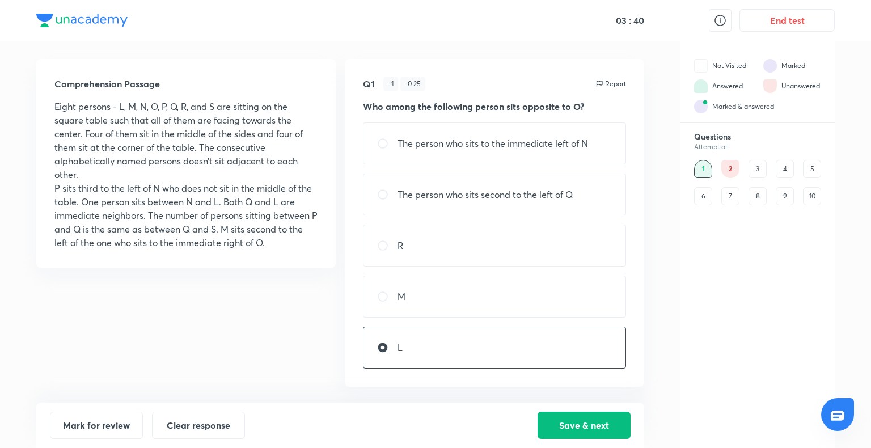
click at [569, 133] on div "The person who sits to the immediate left of N" at bounding box center [494, 144] width 263 height 42
radio input "true"
radio input "false"
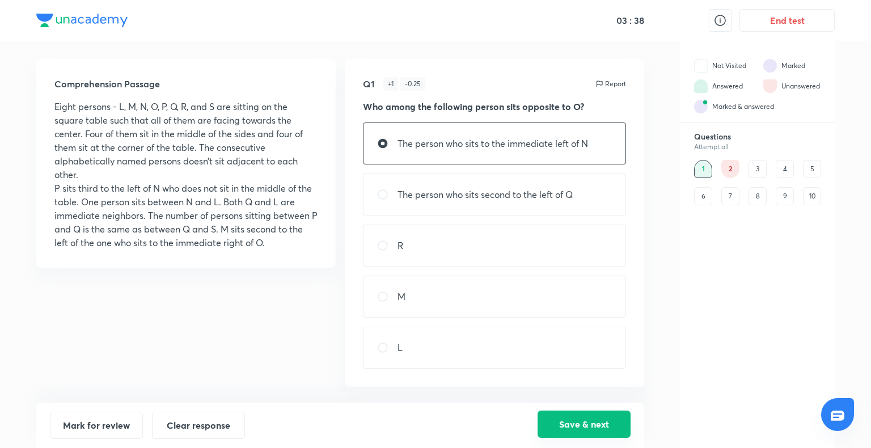
click at [571, 422] on button "Save & next" at bounding box center [584, 424] width 93 height 27
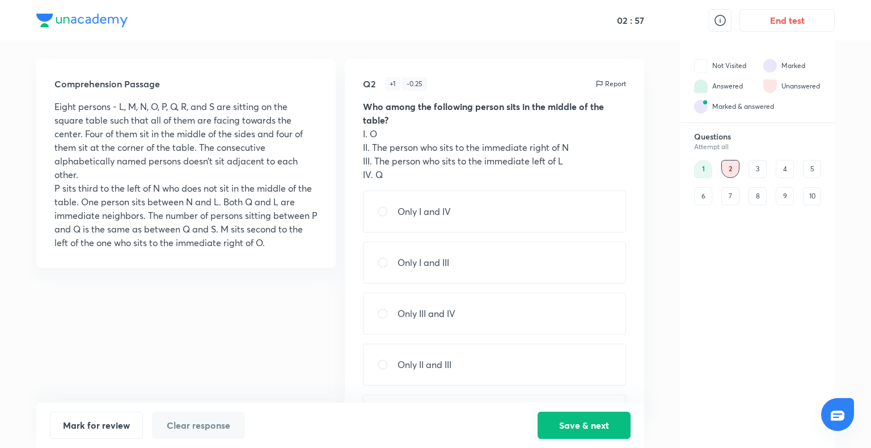
click at [505, 199] on div "Only I and IV" at bounding box center [494, 212] width 263 height 42
radio input "true"
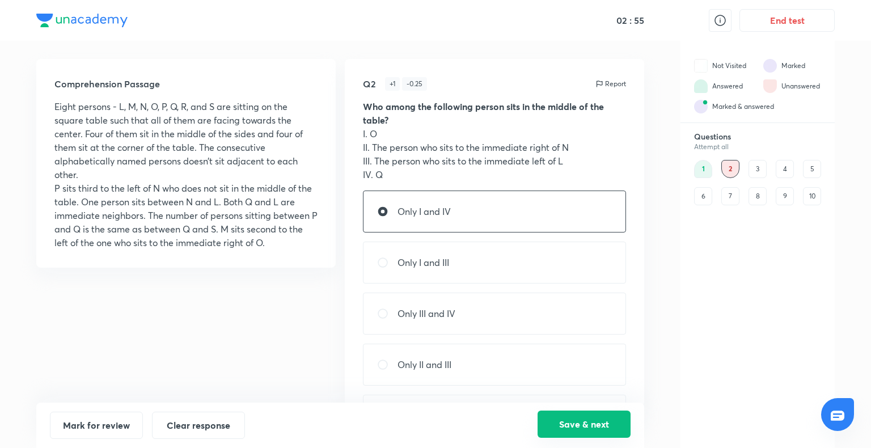
click at [581, 430] on button "Save & next" at bounding box center [584, 424] width 93 height 27
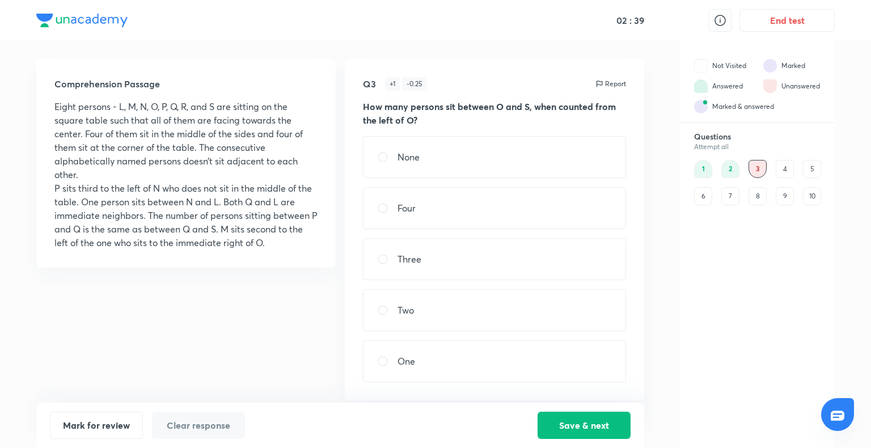
click at [547, 355] on div "One" at bounding box center [494, 361] width 263 height 42
radio input "true"
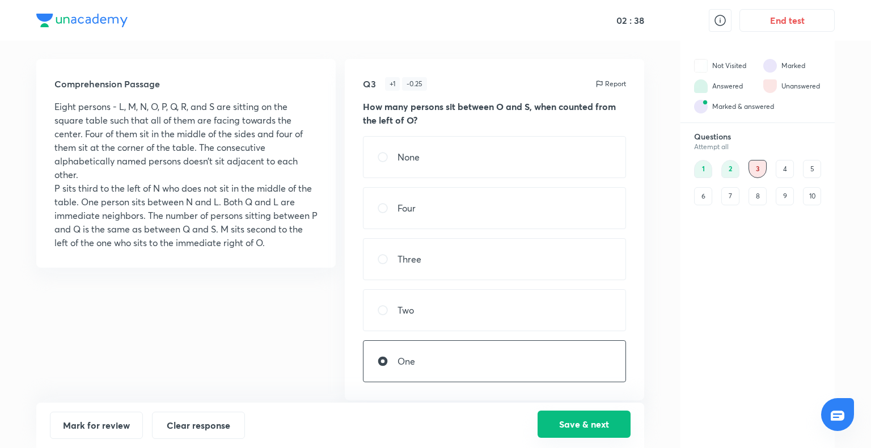
click at [594, 419] on button "Save & next" at bounding box center [584, 424] width 93 height 27
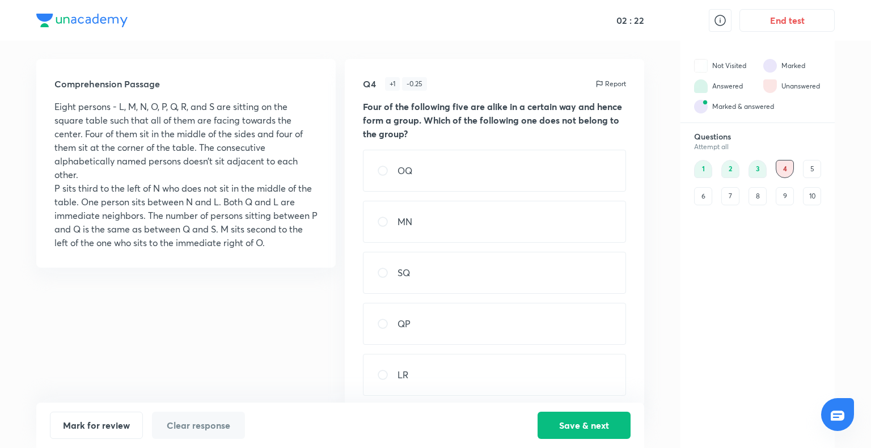
click at [465, 156] on div "OQ" at bounding box center [494, 171] width 263 height 42
radio input "true"
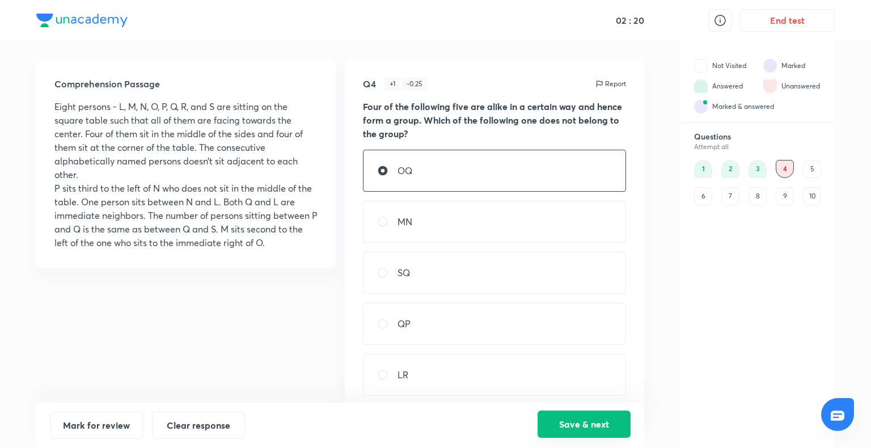
click at [570, 430] on button "Save & next" at bounding box center [584, 424] width 93 height 27
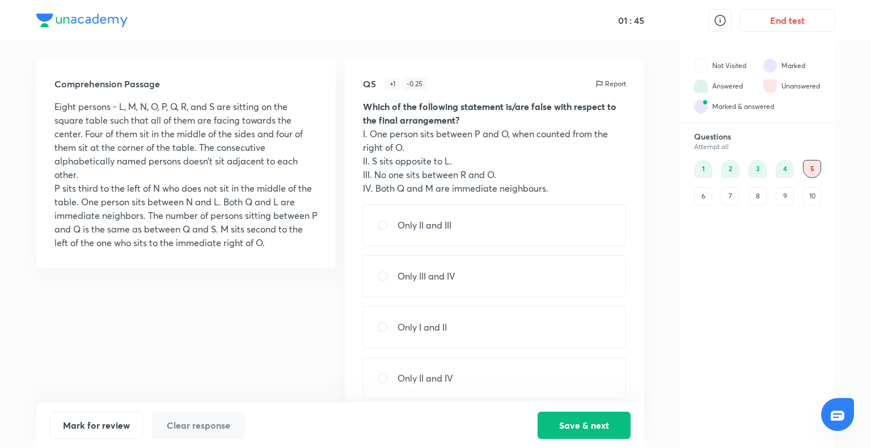
click at [518, 377] on div "Only II and IV" at bounding box center [494, 378] width 263 height 42
radio input "true"
click at [591, 426] on button "Save & next" at bounding box center [584, 424] width 93 height 27
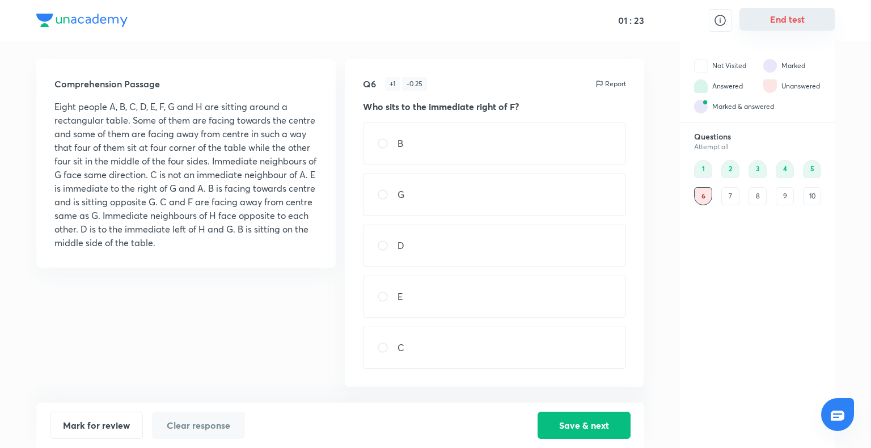
click at [783, 15] on button "End test" at bounding box center [787, 19] width 95 height 23
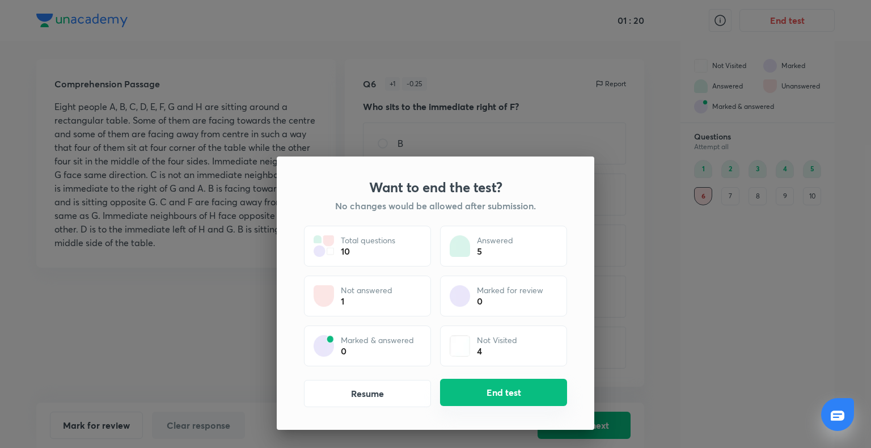
click at [496, 388] on button "End test" at bounding box center [503, 392] width 127 height 27
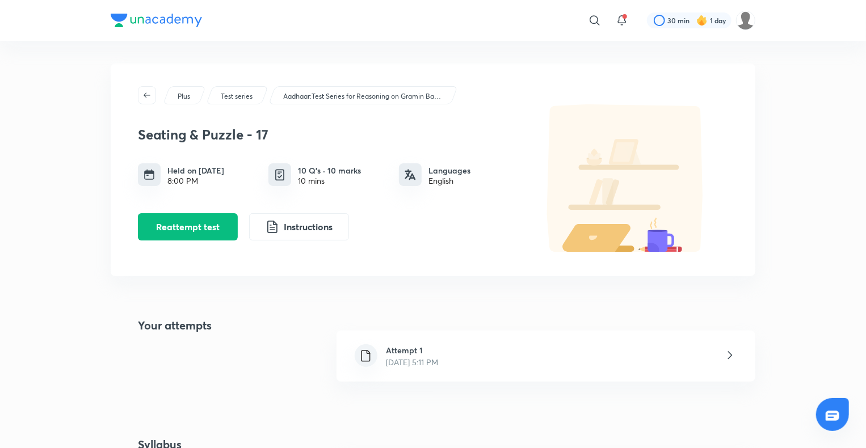
click at [491, 356] on div "Attempt 1 [DATE] 5:11 PM" at bounding box center [545, 356] width 419 height 51
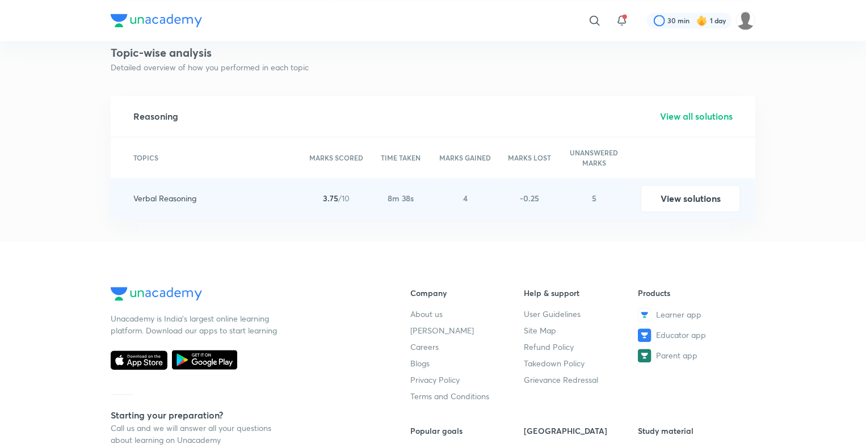
scroll to position [1231, 0]
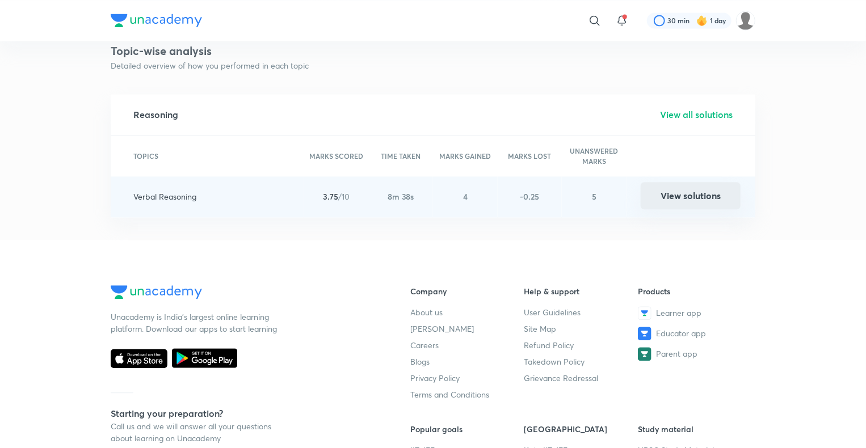
click at [686, 197] on button "View solutions" at bounding box center [690, 195] width 100 height 27
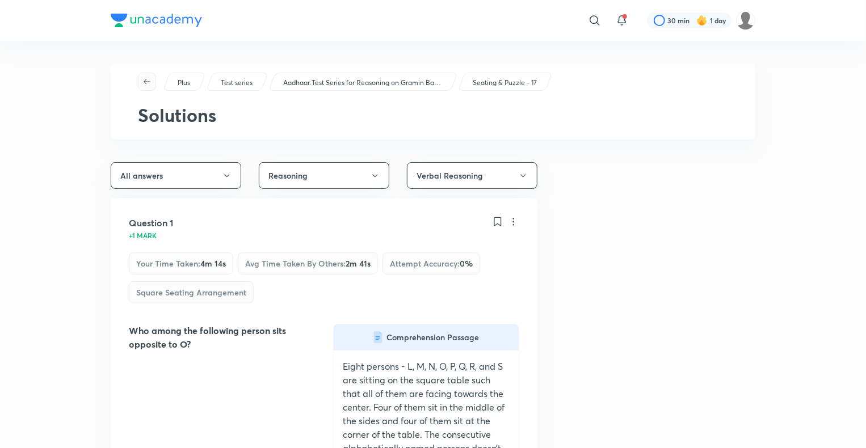
click at [141, 84] on span "button" at bounding box center [146, 81] width 17 height 9
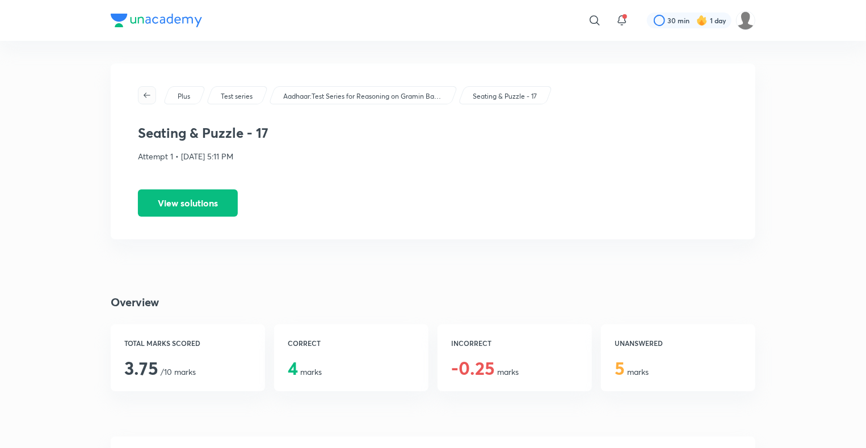
click at [144, 88] on button "button" at bounding box center [147, 95] width 18 height 18
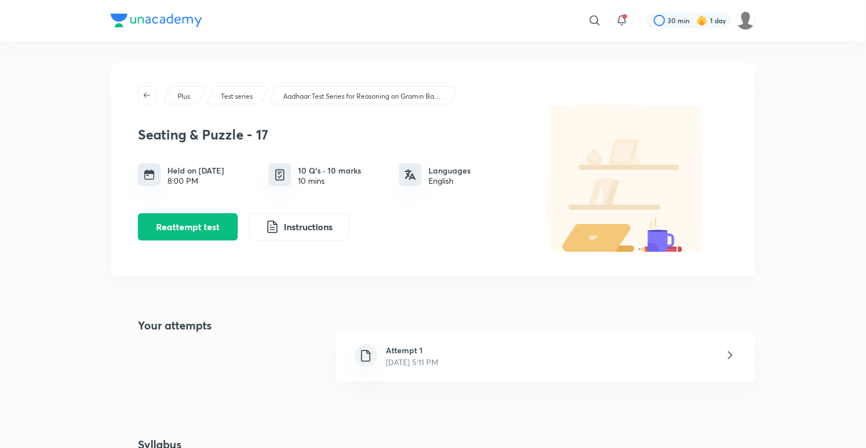
click at [144, 88] on button "button" at bounding box center [147, 95] width 18 height 18
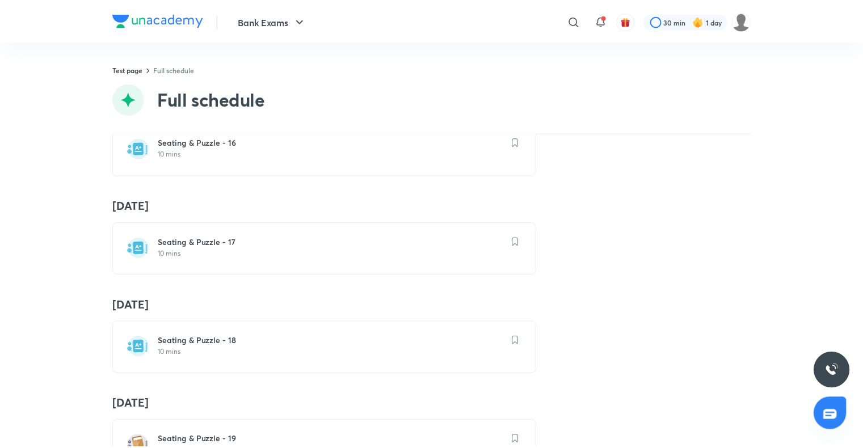
scroll to position [1645, 0]
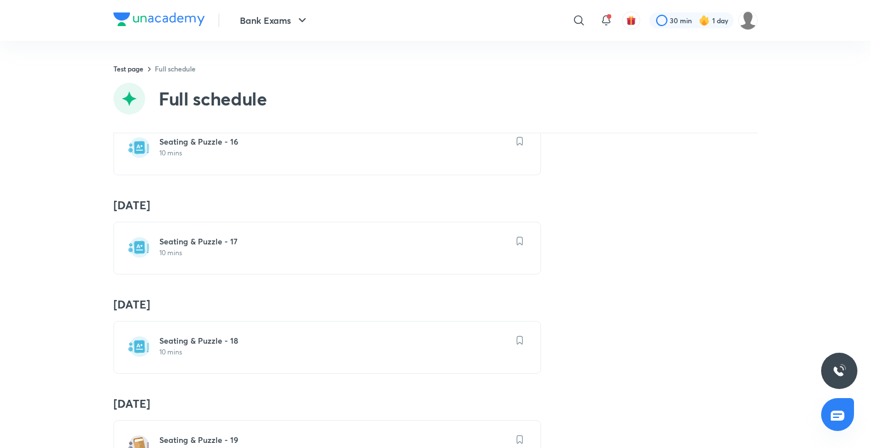
click at [184, 340] on div "Seating & Puzzle - 18 10 mins" at bounding box center [333, 346] width 349 height 22
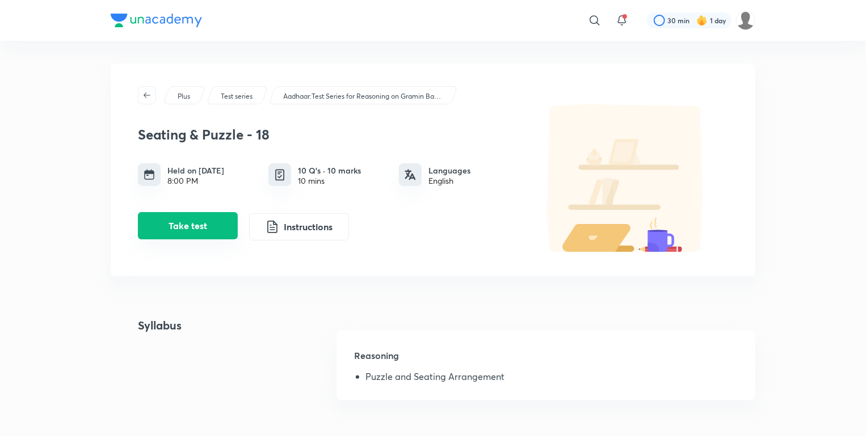
click at [208, 232] on button "Take test" at bounding box center [188, 225] width 100 height 27
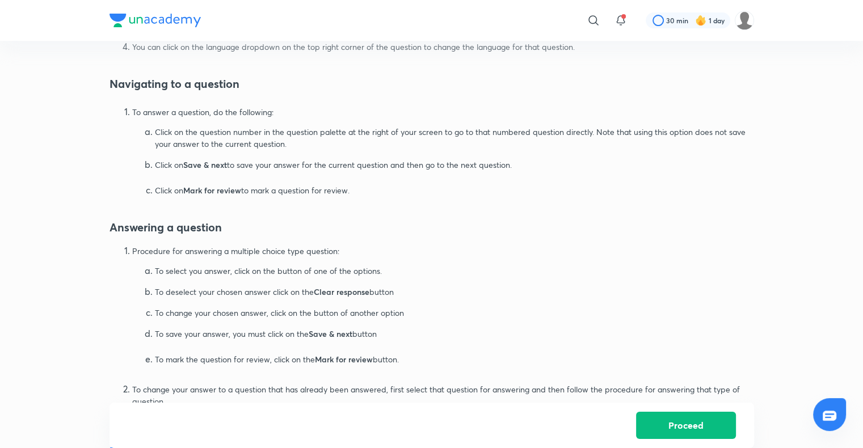
scroll to position [505, 0]
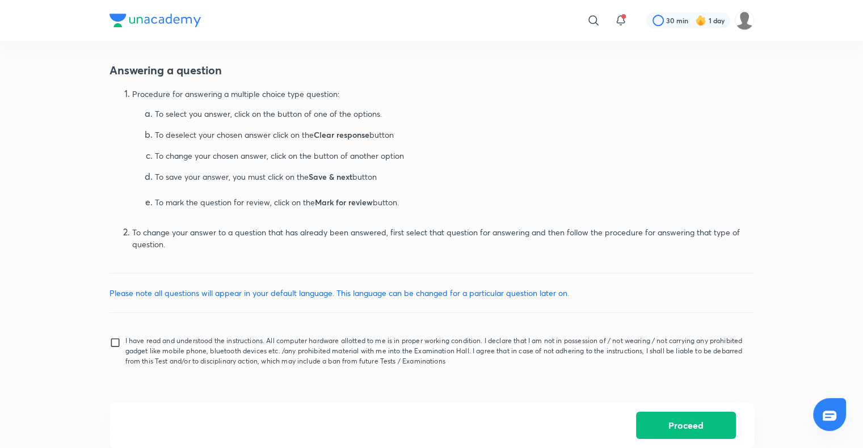
click at [119, 341] on input "I have read and understood the instructions. All computer hardware allotted to …" at bounding box center [117, 351] width 16 height 28
checkbox input "true"
click at [678, 422] on button "Proceed" at bounding box center [686, 424] width 100 height 27
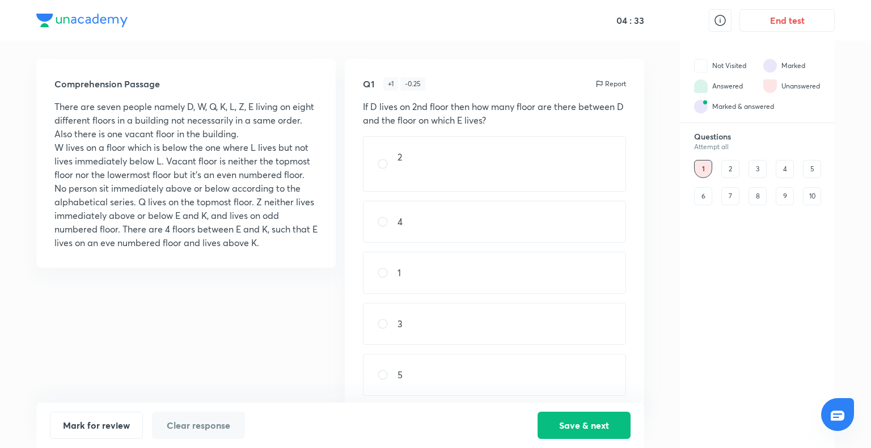
click at [708, 195] on div "6" at bounding box center [703, 196] width 18 height 18
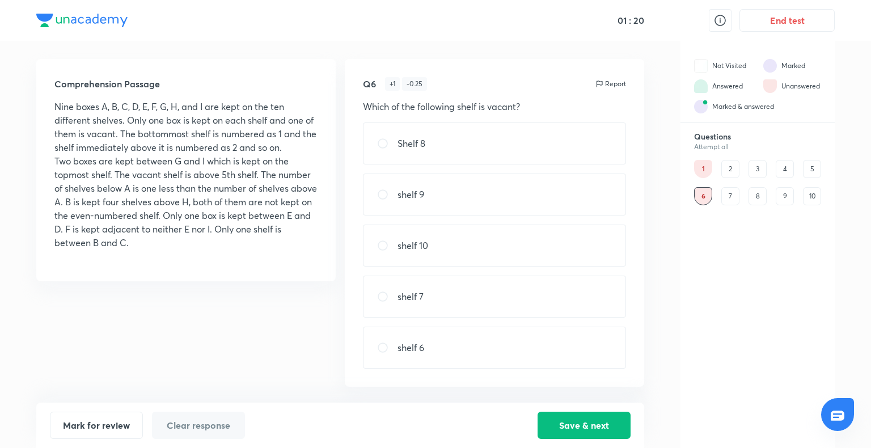
click at [503, 206] on div "shelf 9" at bounding box center [494, 195] width 263 height 42
radio input "true"
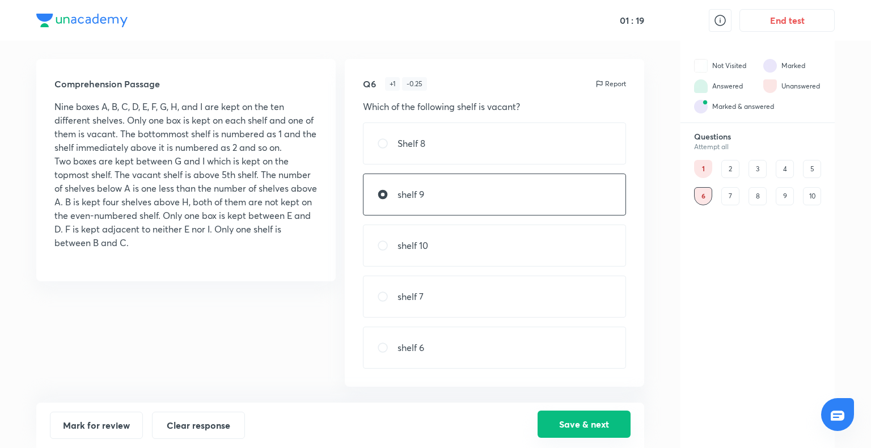
click at [580, 425] on button "Save & next" at bounding box center [584, 424] width 93 height 27
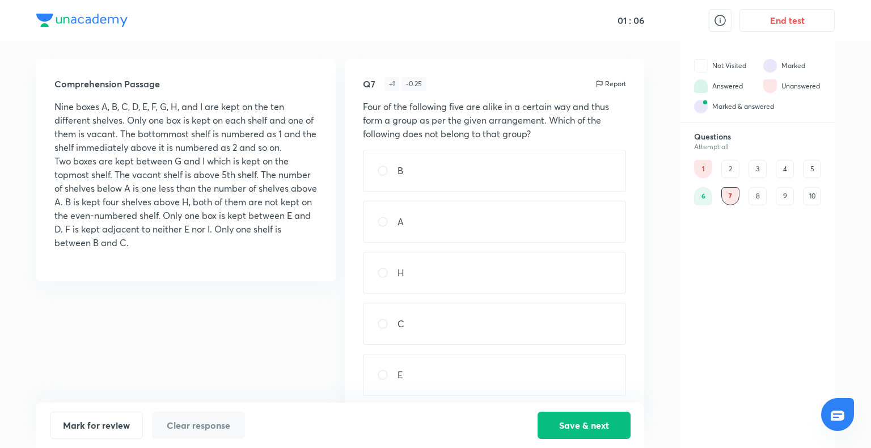
click at [411, 374] on div "E" at bounding box center [494, 375] width 263 height 42
radio input "true"
click at [583, 431] on button "Save & next" at bounding box center [584, 424] width 93 height 27
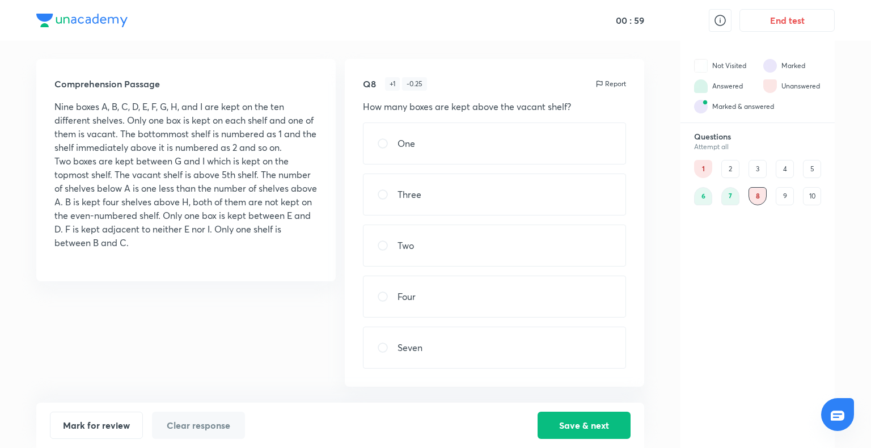
click at [570, 152] on div "One" at bounding box center [494, 144] width 263 height 42
radio input "true"
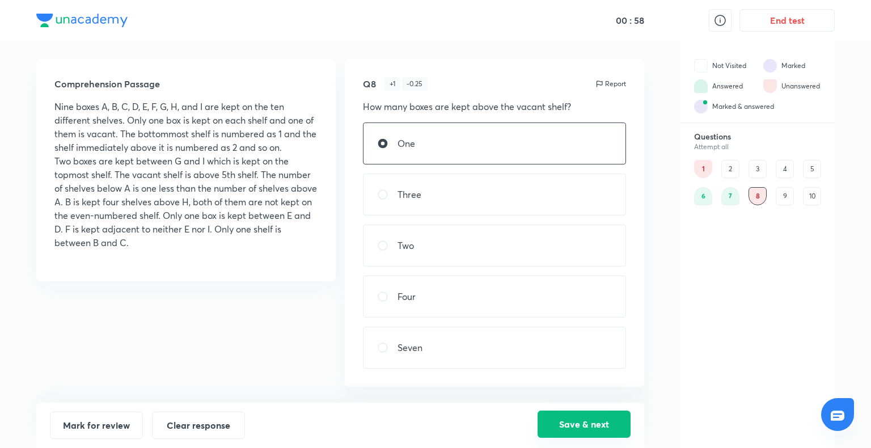
click at [594, 425] on button "Save & next" at bounding box center [584, 424] width 93 height 27
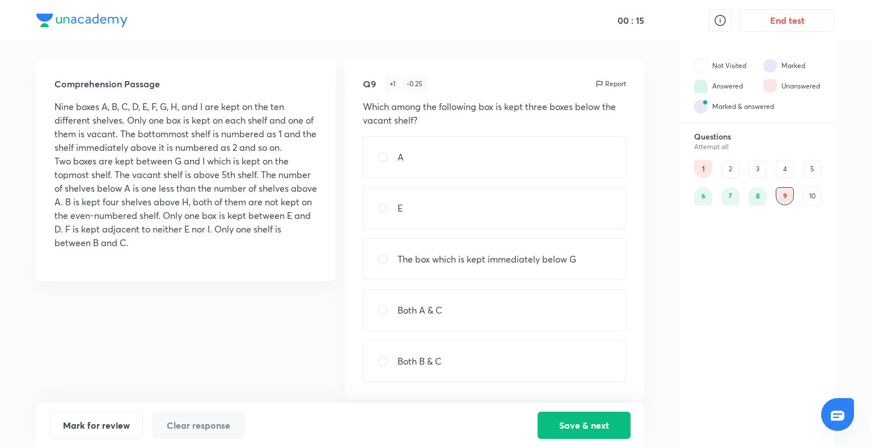
click at [518, 311] on div "Both A & C" at bounding box center [494, 310] width 263 height 42
radio input "true"
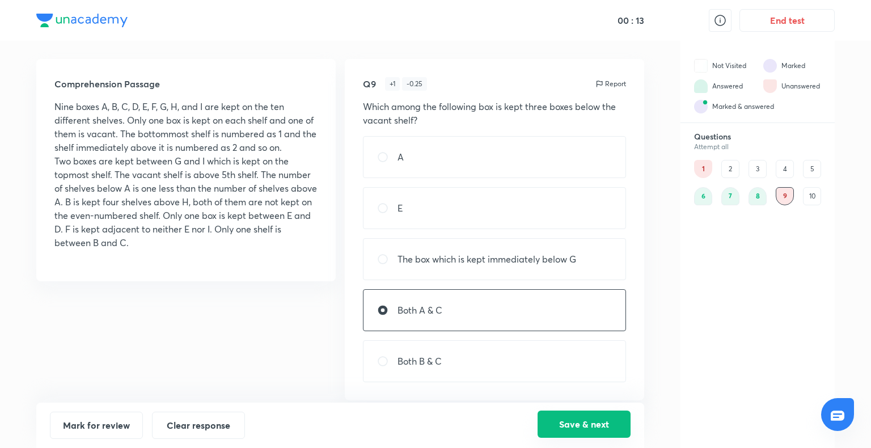
click at [584, 424] on button "Save & next" at bounding box center [584, 424] width 93 height 27
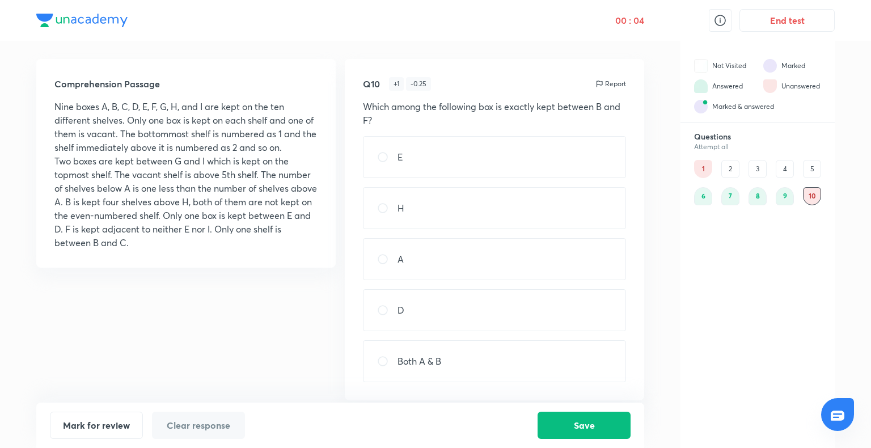
click at [497, 263] on div "A" at bounding box center [494, 259] width 263 height 42
radio input "true"
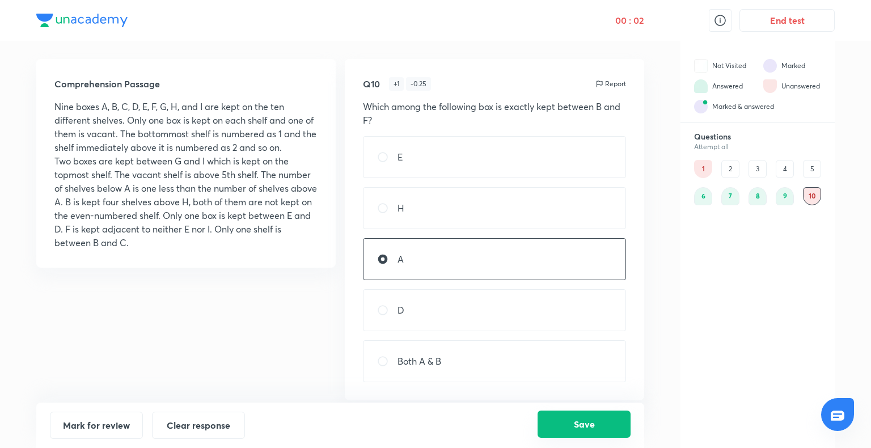
click at [569, 425] on button "Save" at bounding box center [584, 424] width 93 height 27
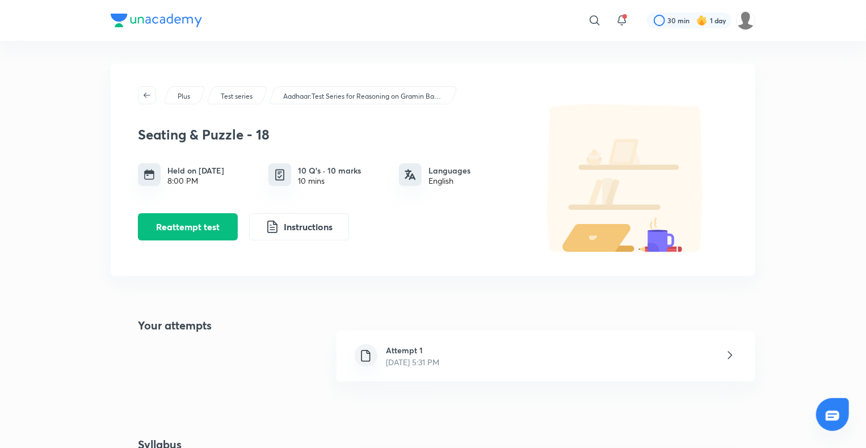
click at [478, 360] on div "Attempt 1 [DATE] 5:31 PM" at bounding box center [545, 356] width 419 height 51
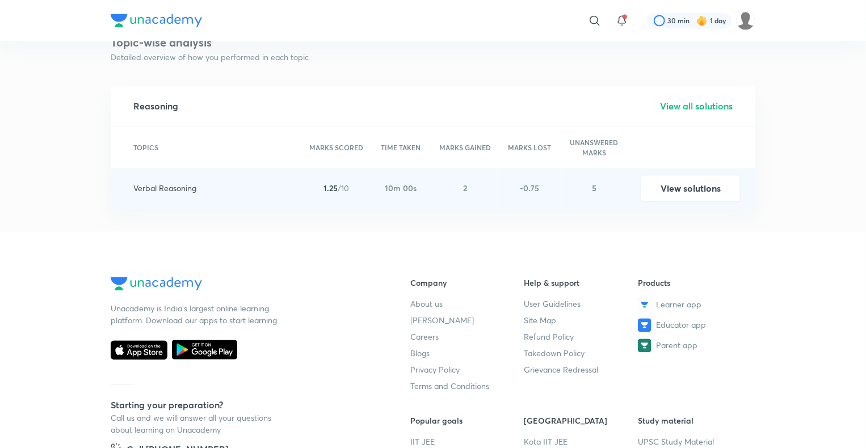
scroll to position [1248, 0]
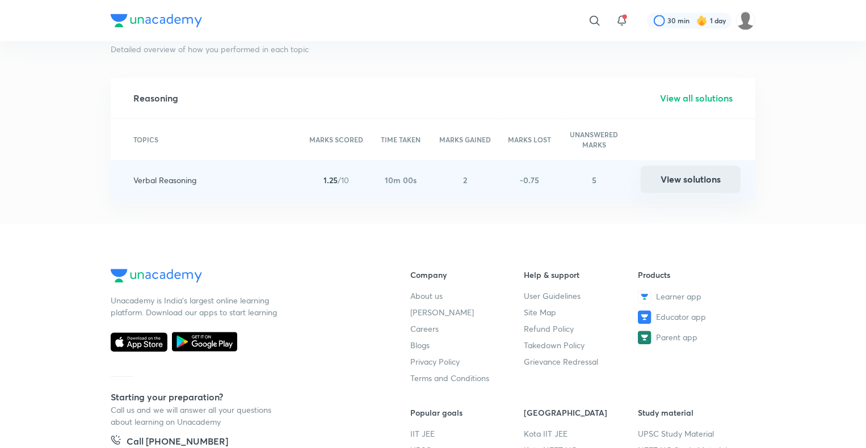
click at [694, 182] on button "View solutions" at bounding box center [690, 179] width 100 height 27
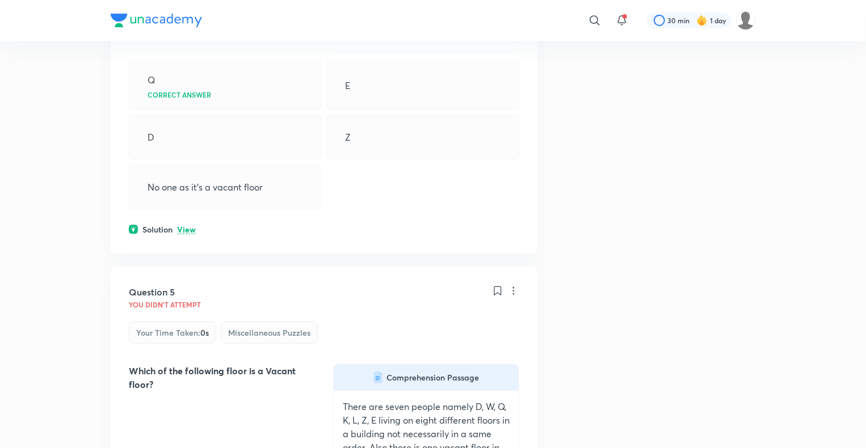
scroll to position [2347, 0]
click at [192, 233] on p "View" at bounding box center [186, 229] width 19 height 9
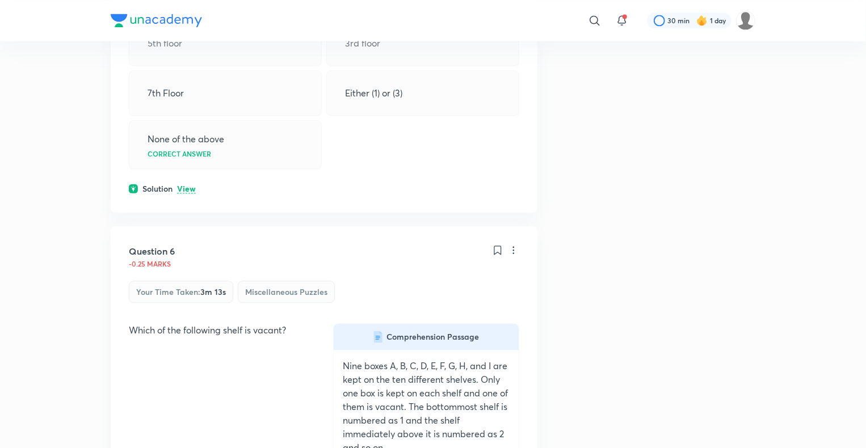
scroll to position [3494, 0]
click at [185, 193] on p "View" at bounding box center [186, 189] width 19 height 9
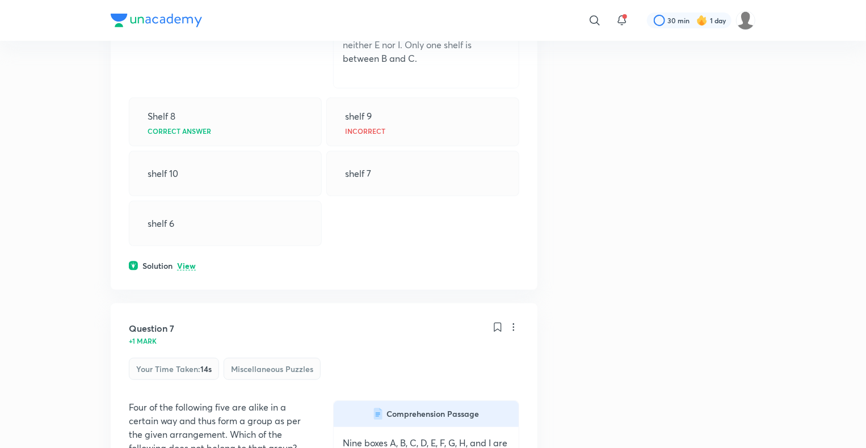
scroll to position [4539, 0]
click at [192, 269] on p "View" at bounding box center [186, 265] width 19 height 9
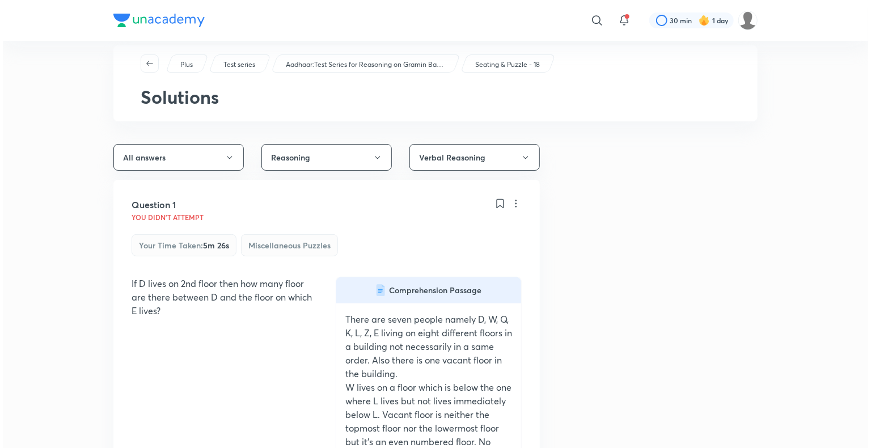
scroll to position [0, 0]
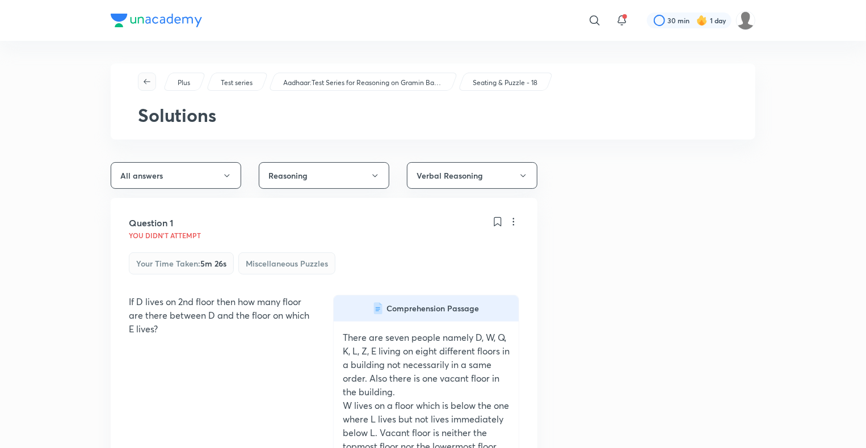
click at [143, 78] on icon "button" at bounding box center [146, 81] width 9 height 9
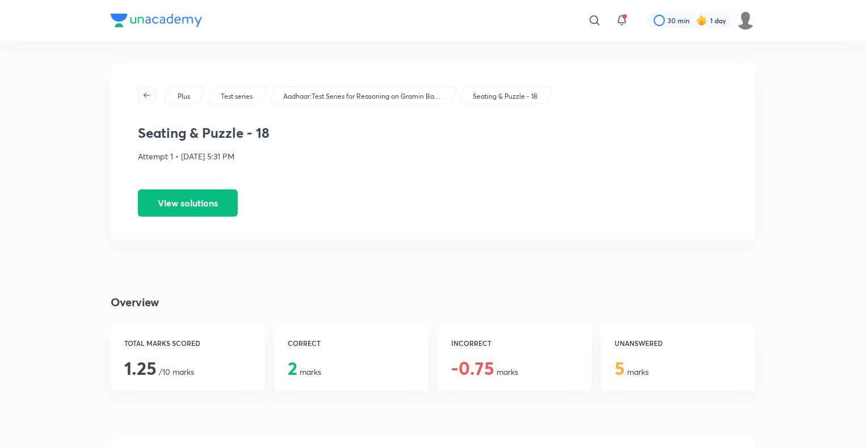
click at [146, 94] on icon "button" at bounding box center [146, 95] width 9 height 9
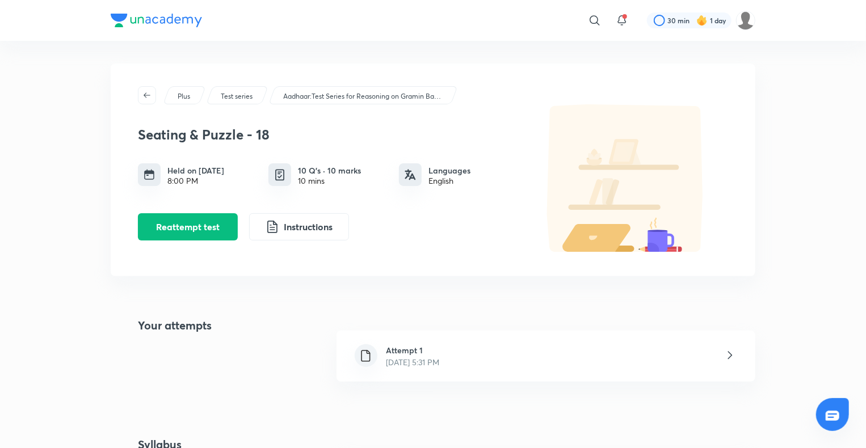
click at [146, 94] on icon "button" at bounding box center [146, 95] width 9 height 9
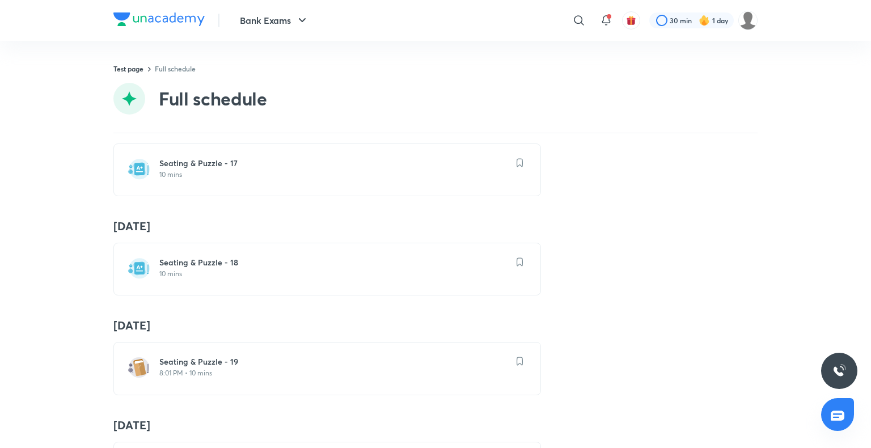
scroll to position [1722, 0]
click at [182, 271] on p "10 mins" at bounding box center [333, 275] width 349 height 9
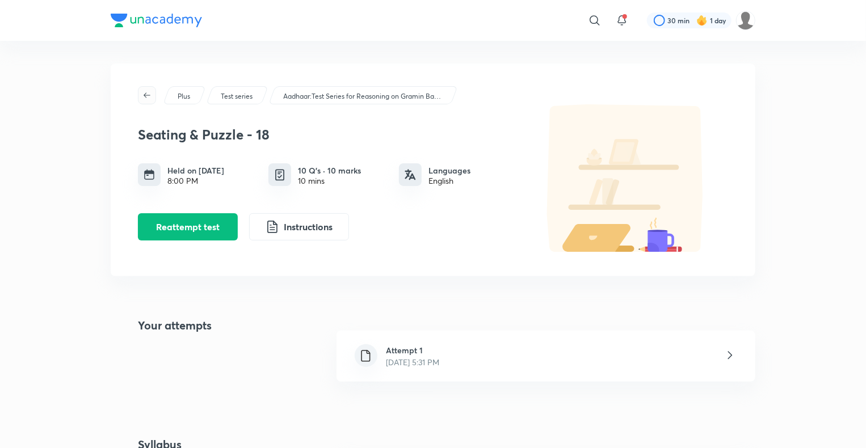
click at [145, 99] on icon "button" at bounding box center [146, 95] width 9 height 9
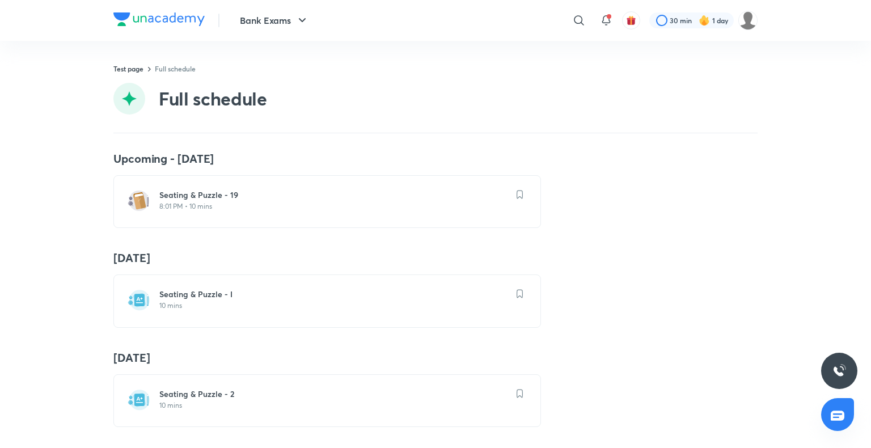
click at [208, 286] on div "Seating & Puzzle - I 10 mins" at bounding box center [327, 301] width 428 height 53
click at [208, 294] on h6 "Seating & Puzzle - I" at bounding box center [333, 294] width 349 height 11
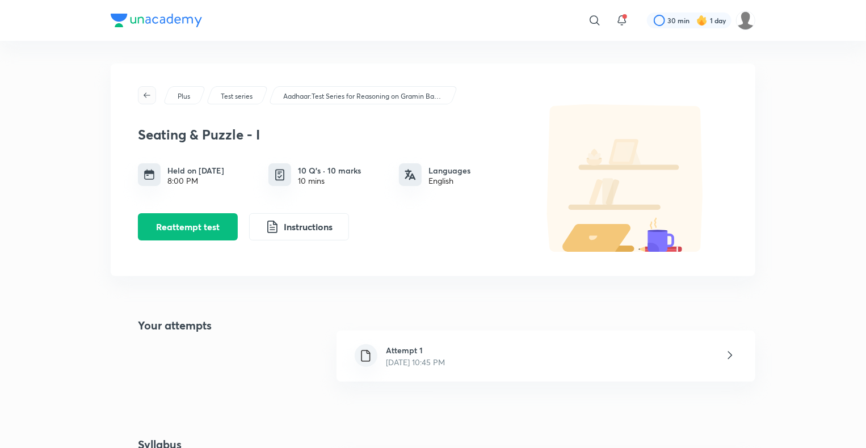
click at [145, 97] on icon "button" at bounding box center [146, 95] width 9 height 9
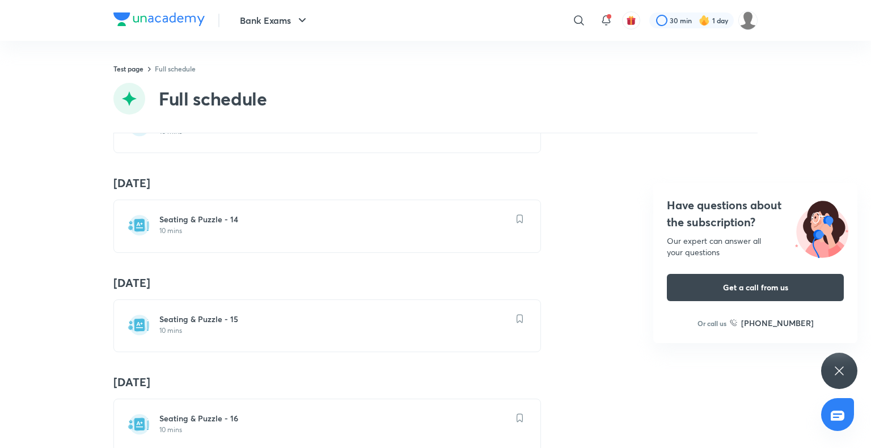
scroll to position [1893, 0]
